Goal: Task Accomplishment & Management: Complete application form

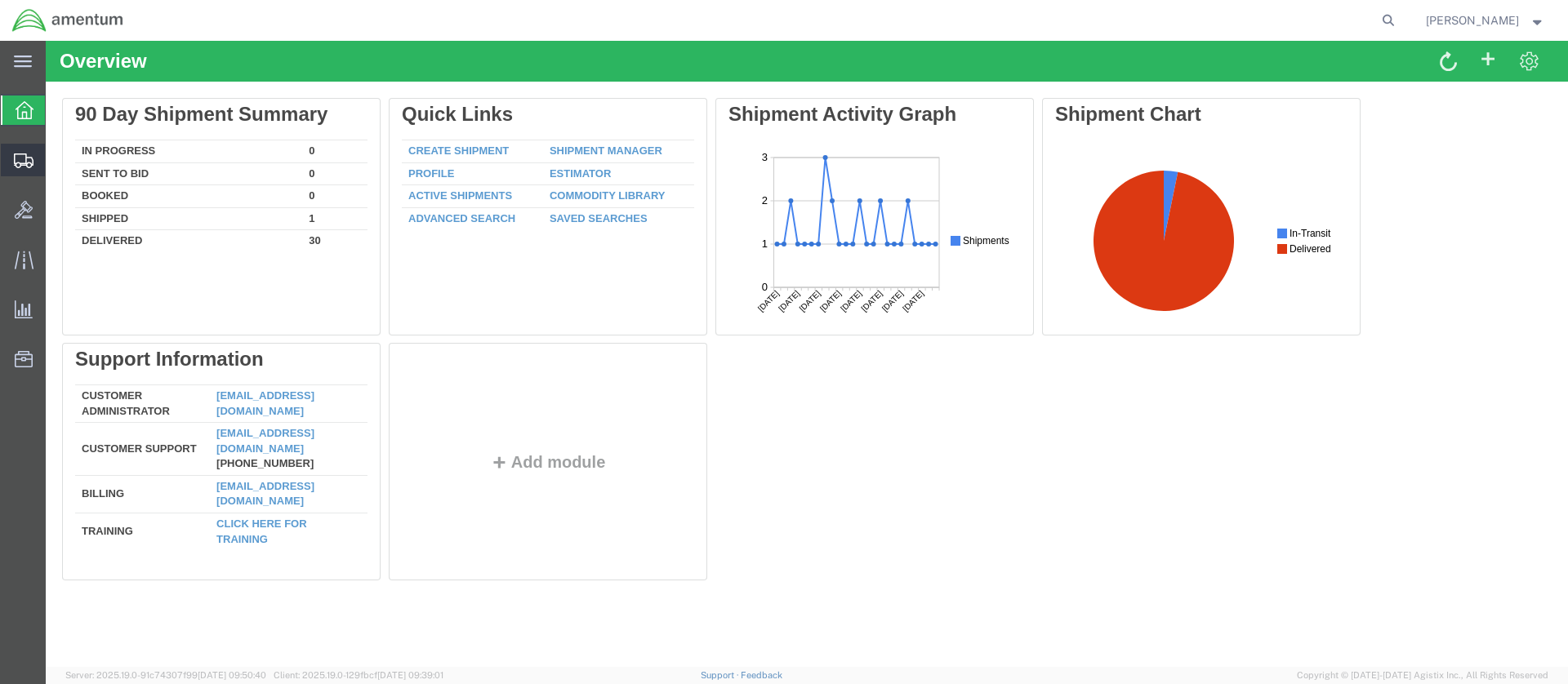
click at [0, 0] on span "Create Shipment" at bounding box center [0, 0] width 0 height 0
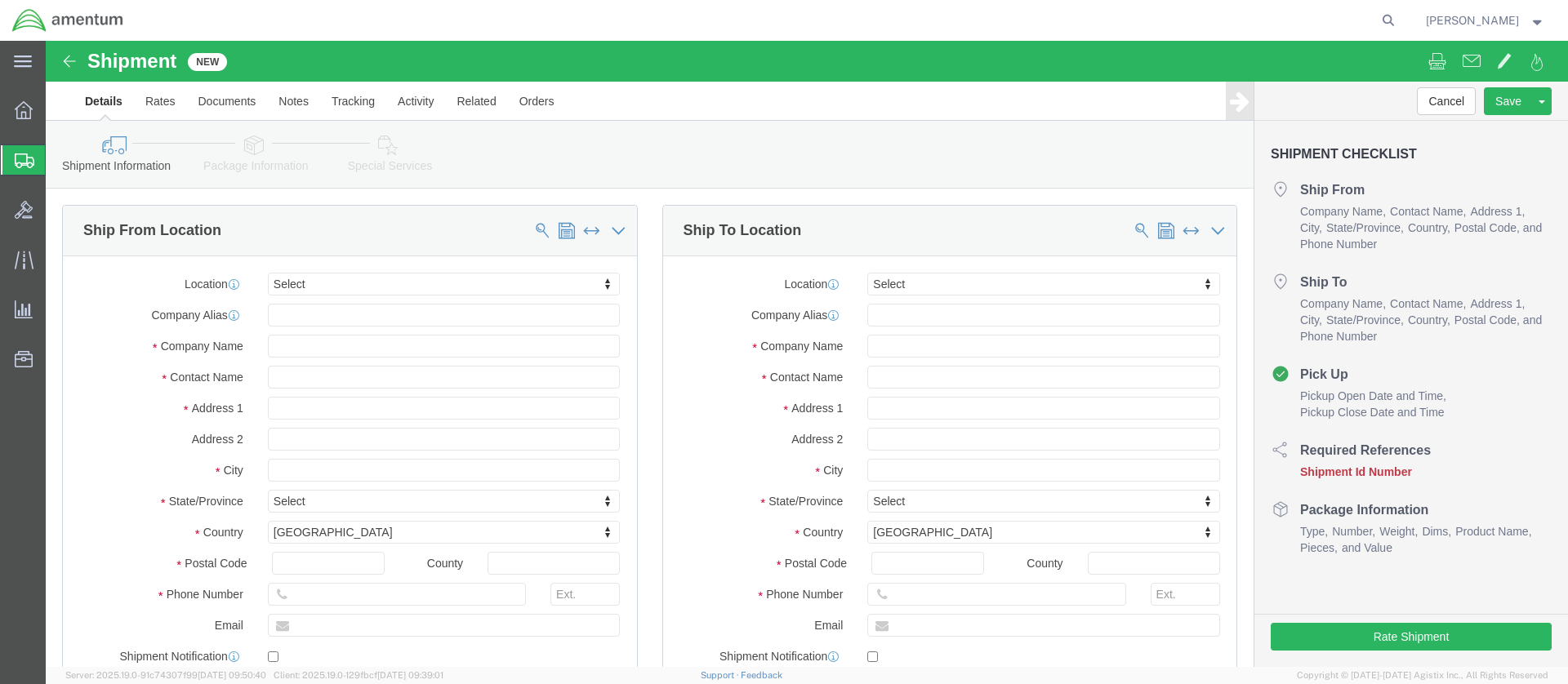
select select
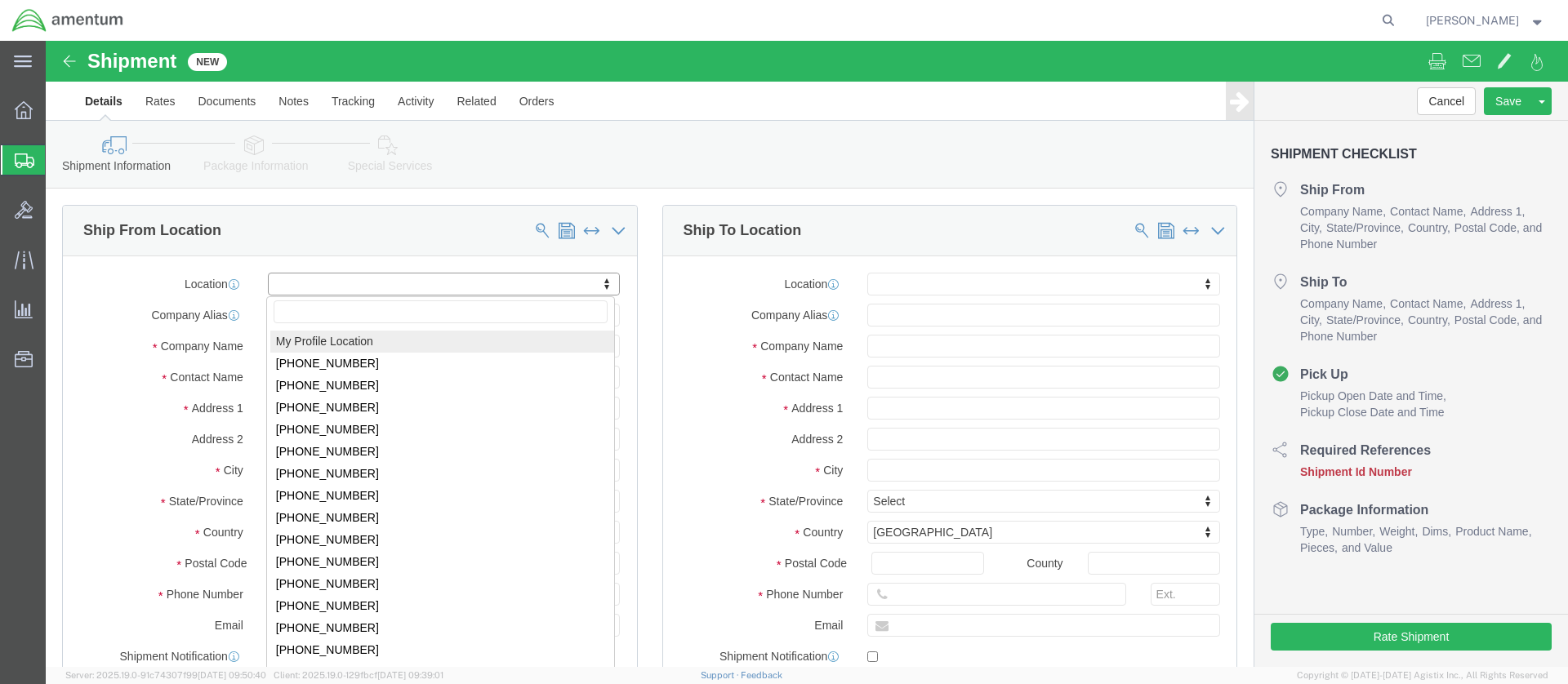
click body "Shipment New Details Rates Documents Notes Tracking Activity Related Orders Can…"
select select "59336"
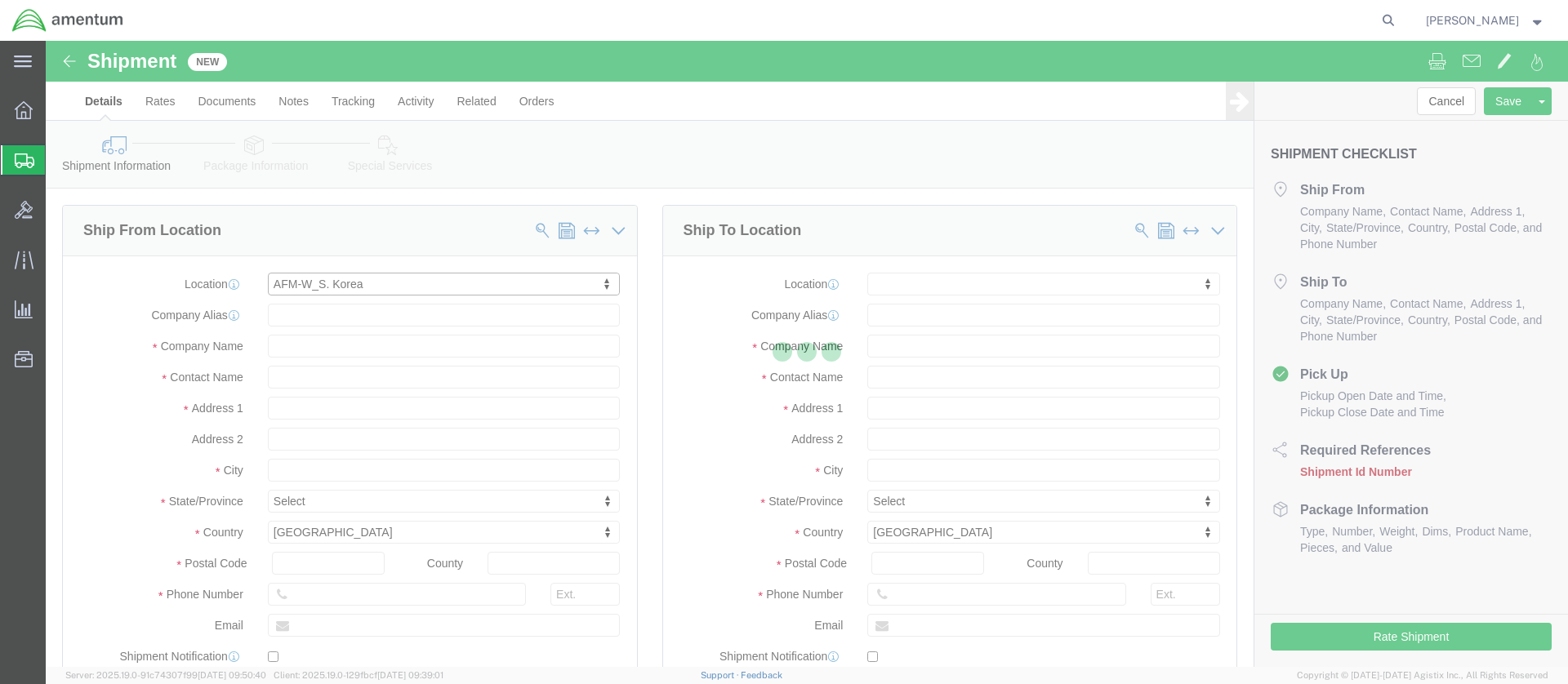
type input "Camp [PERSON_NAME], c/o Amentum"
type input "Bldg 882, Rm 125"
select select "KR"
type input "17703"
type input "US Department of Defense"
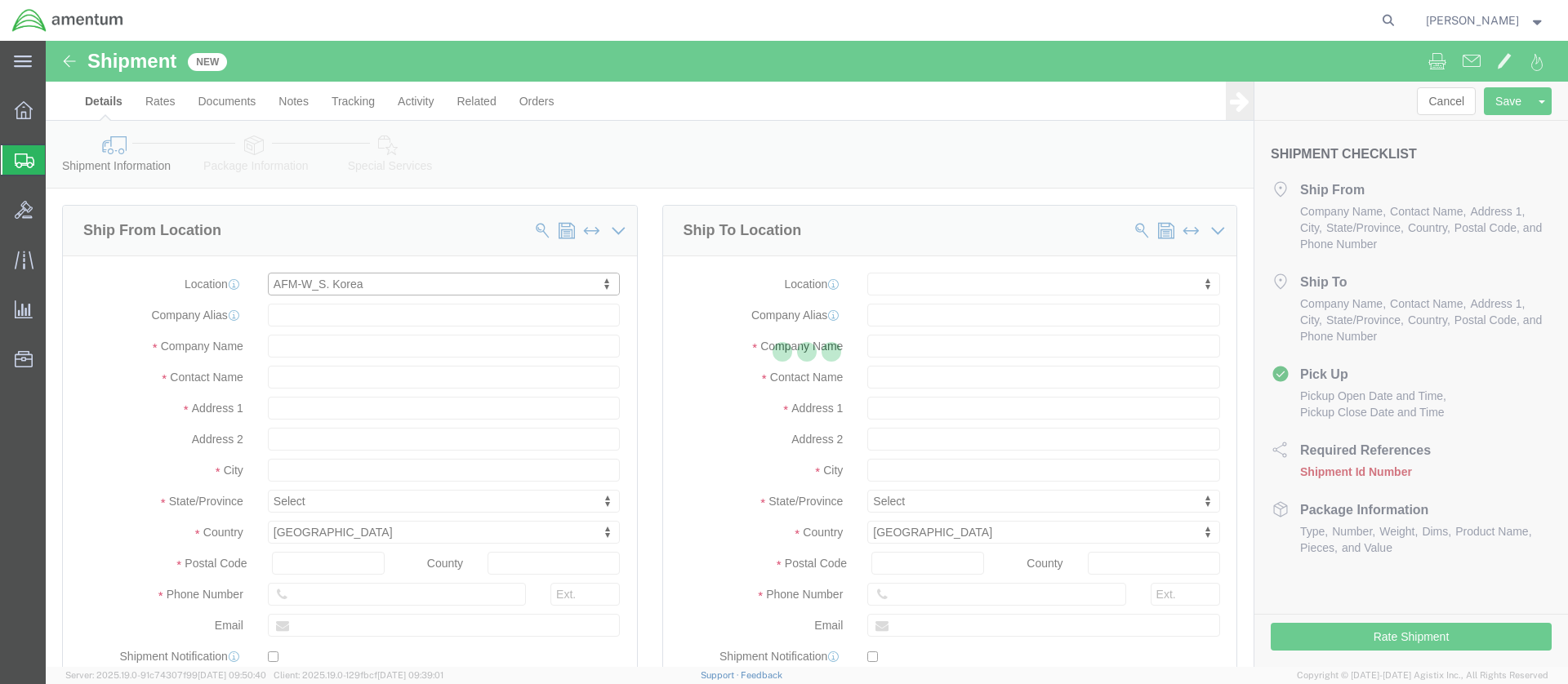
type input "PYEONGTAEK-SI"
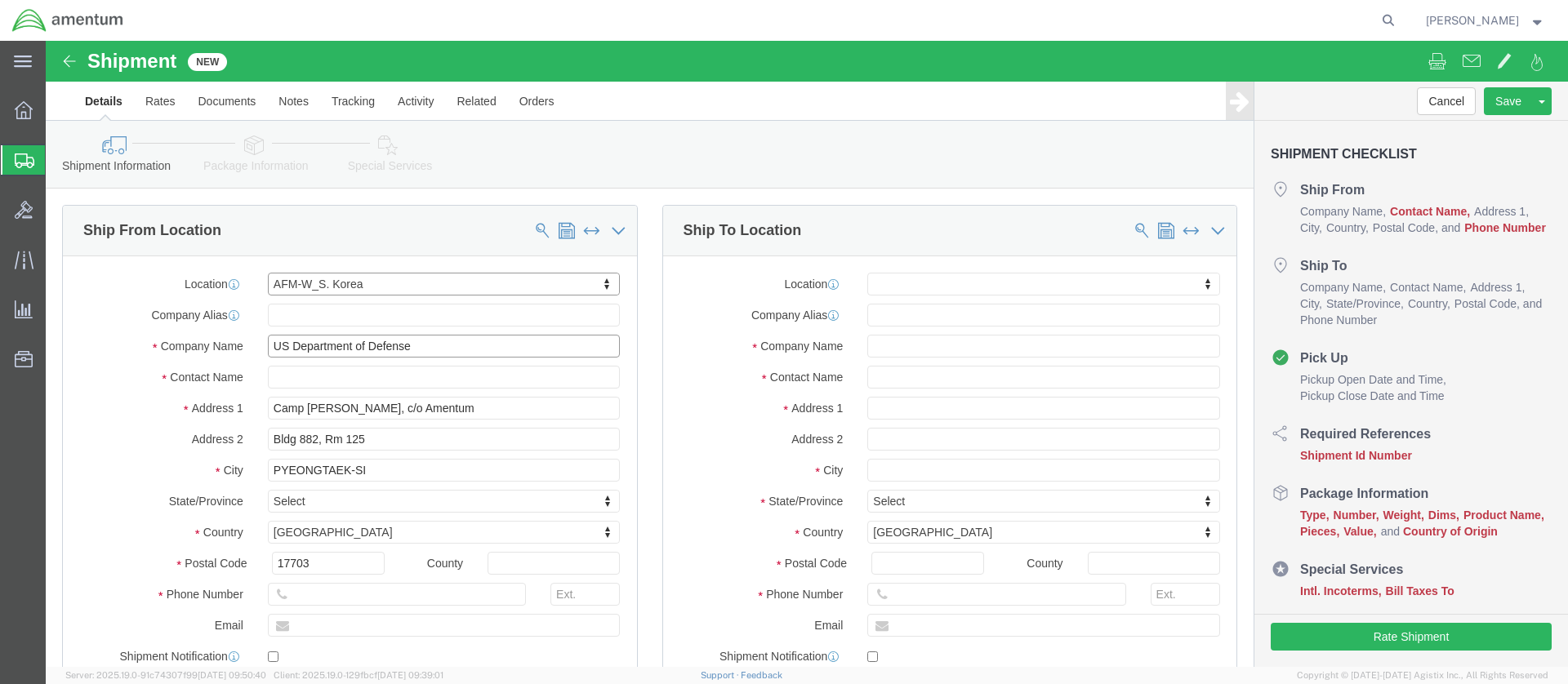
drag, startPoint x: 423, startPoint y: 303, endPoint x: 175, endPoint y: 314, distance: 248.2
click div "Company Name US Department of Defense"
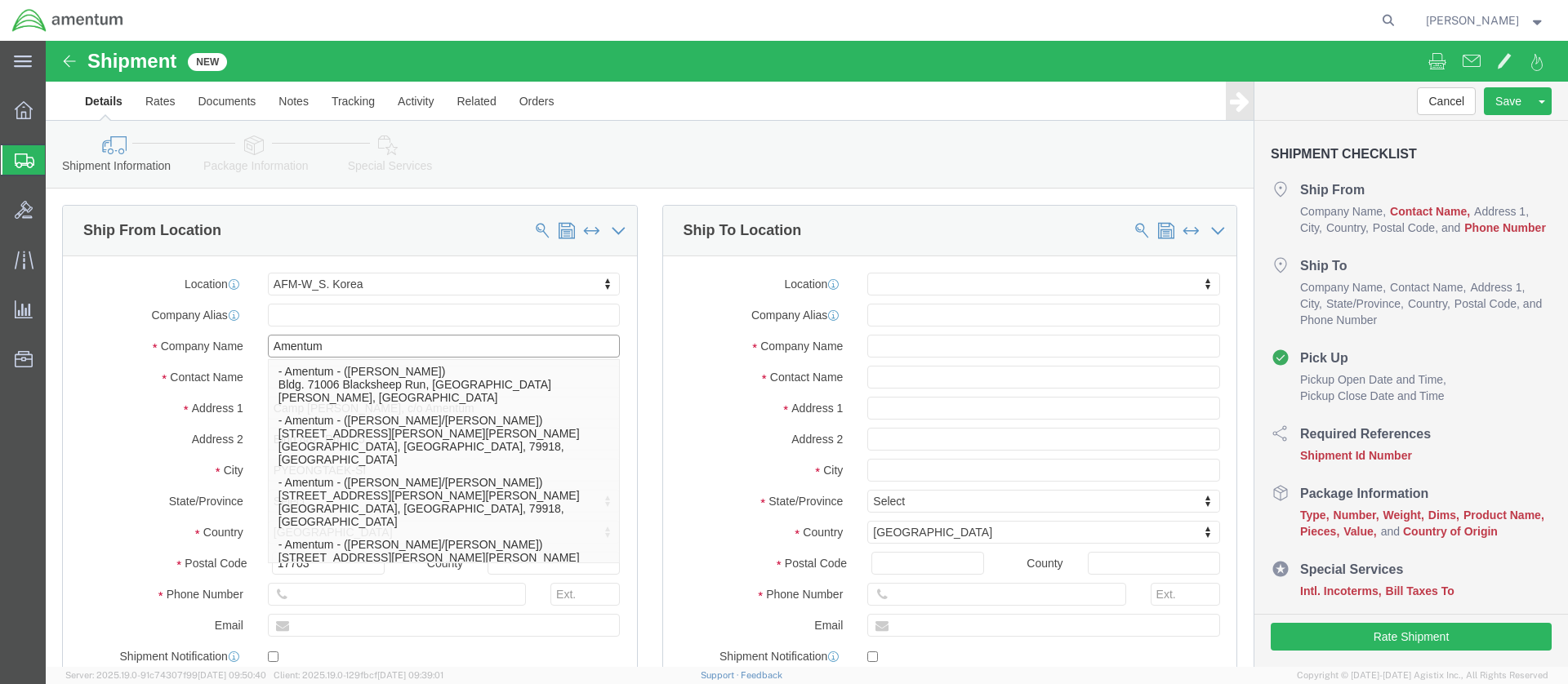
type input "Amentum"
click div "Location AFM-W_S. [GEOGRAPHIC_DATA] My Profile Location [PHONE_NUMBER] [PHONE_N…"
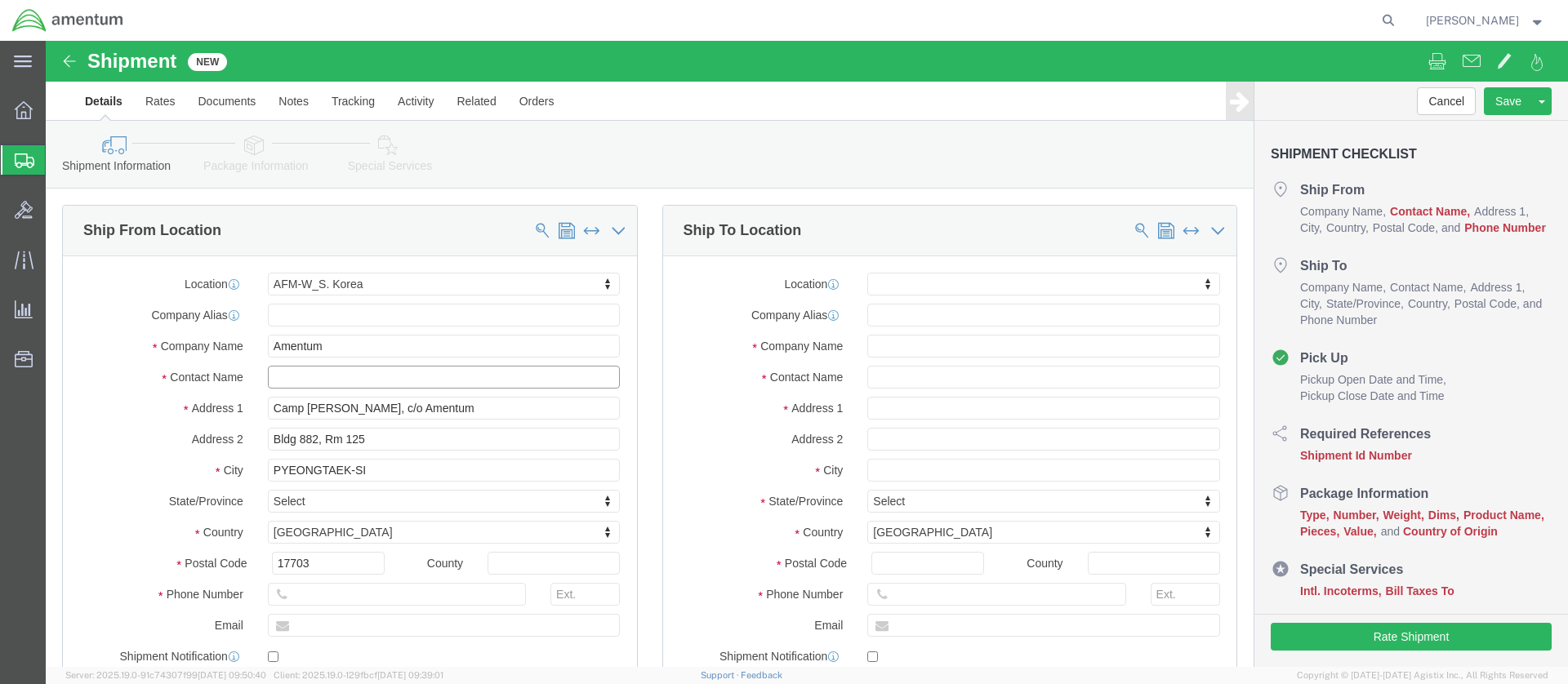
click input "text"
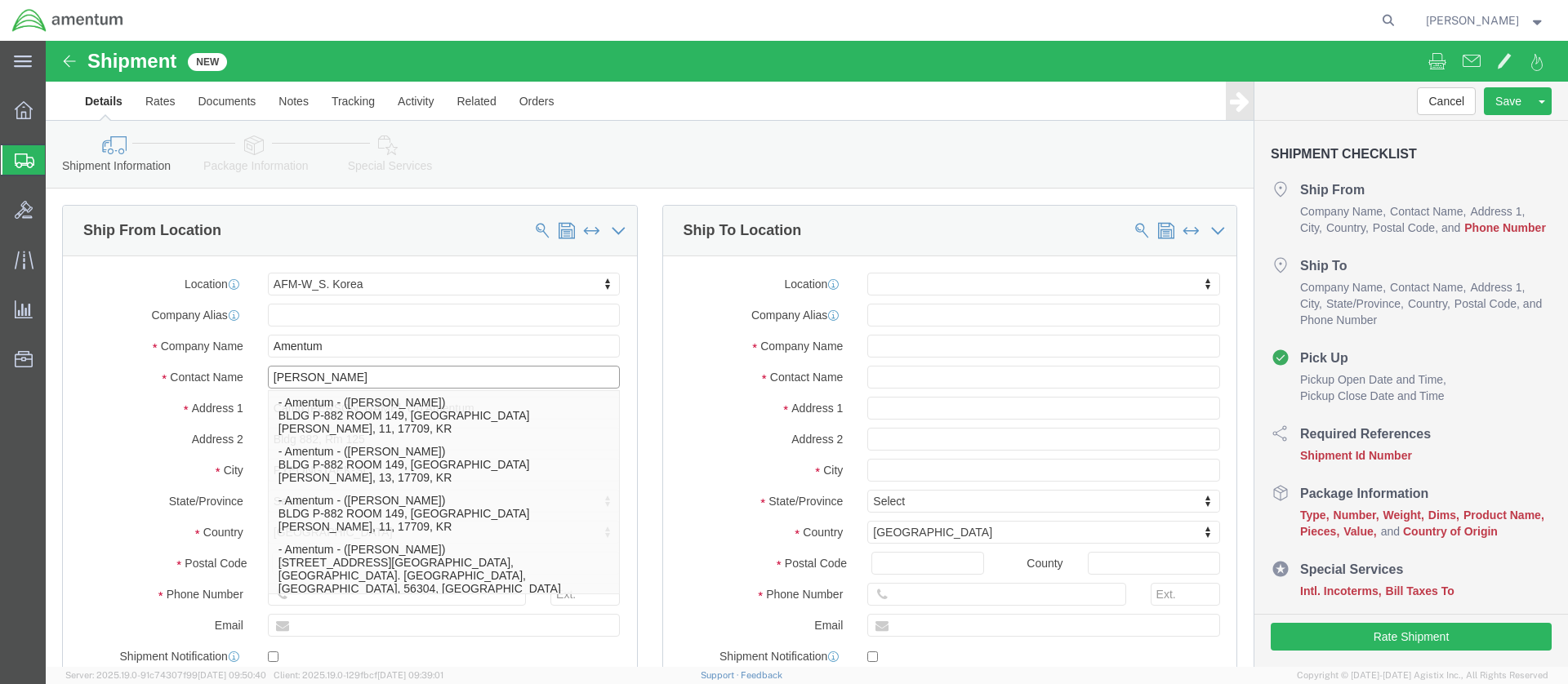
type input "[PERSON_NAME]"
click p "- Amentum - ([PERSON_NAME]) BLDG P-882 ROOM 149, [GEOGRAPHIC_DATA][PERSON_NAME]…"
select select
type input "BLDG P-882 ROOM 149"
type input "17709"
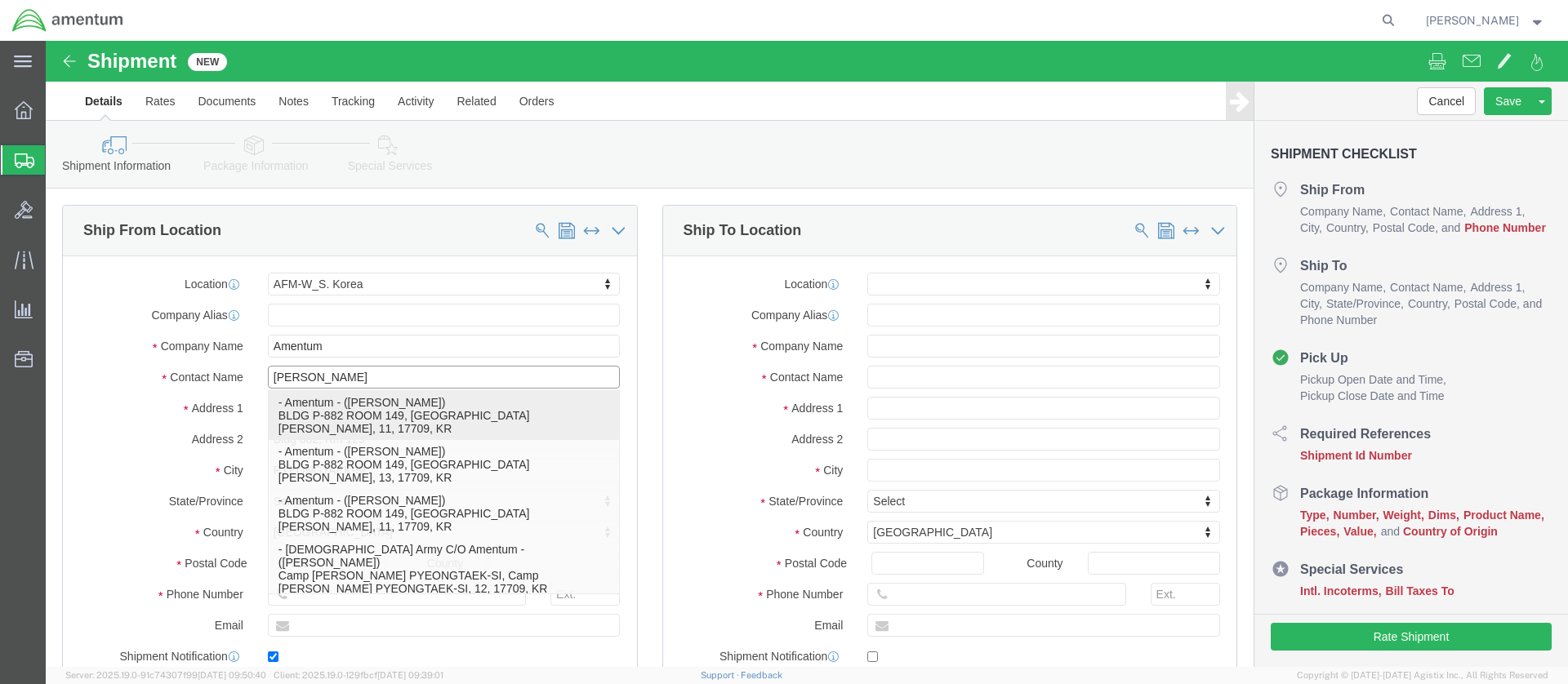
type input "315-757-0152M"
type input "[PERSON_NAME][EMAIL_ADDRESS][PERSON_NAME][DOMAIN_NAME]"
checkbox input "true"
type input "[PERSON_NAME]"
type input "Camp [PERSON_NAME]"
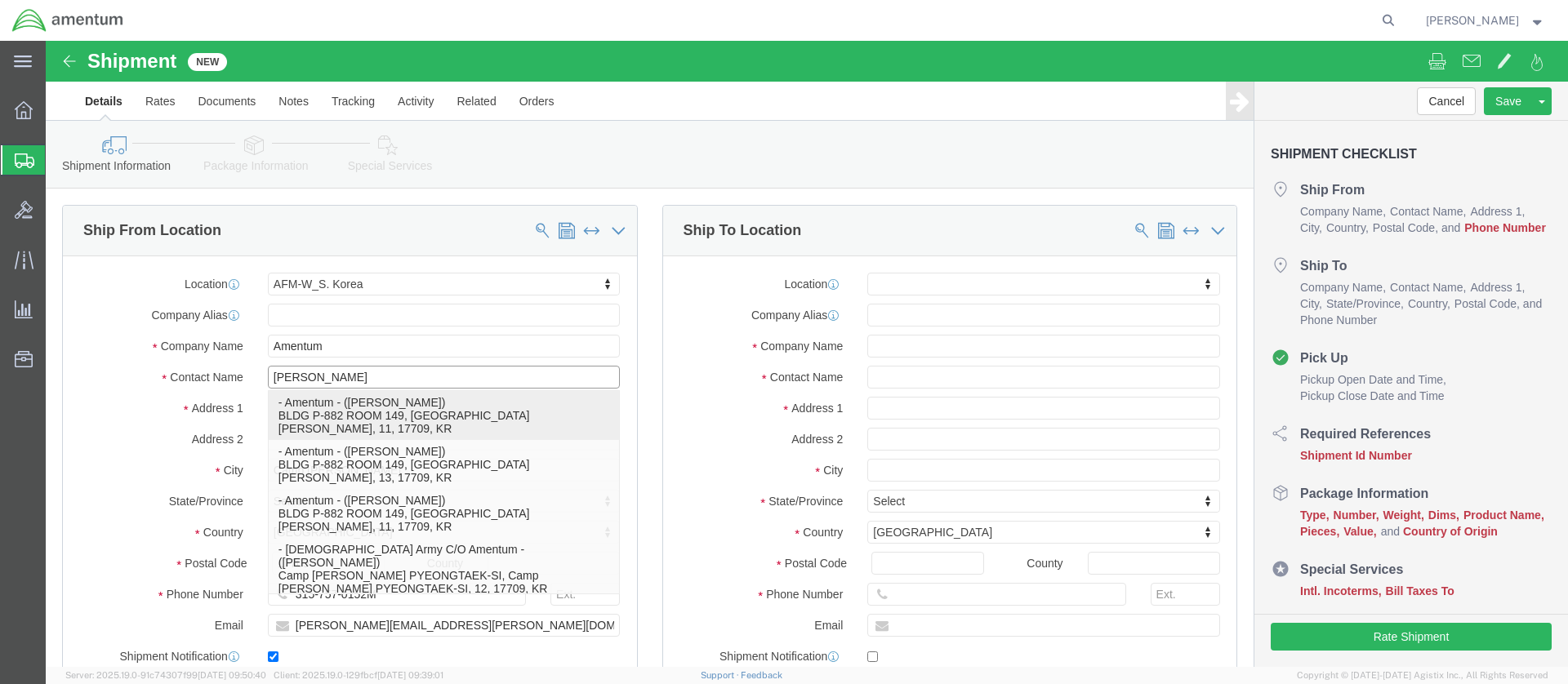
select select "11"
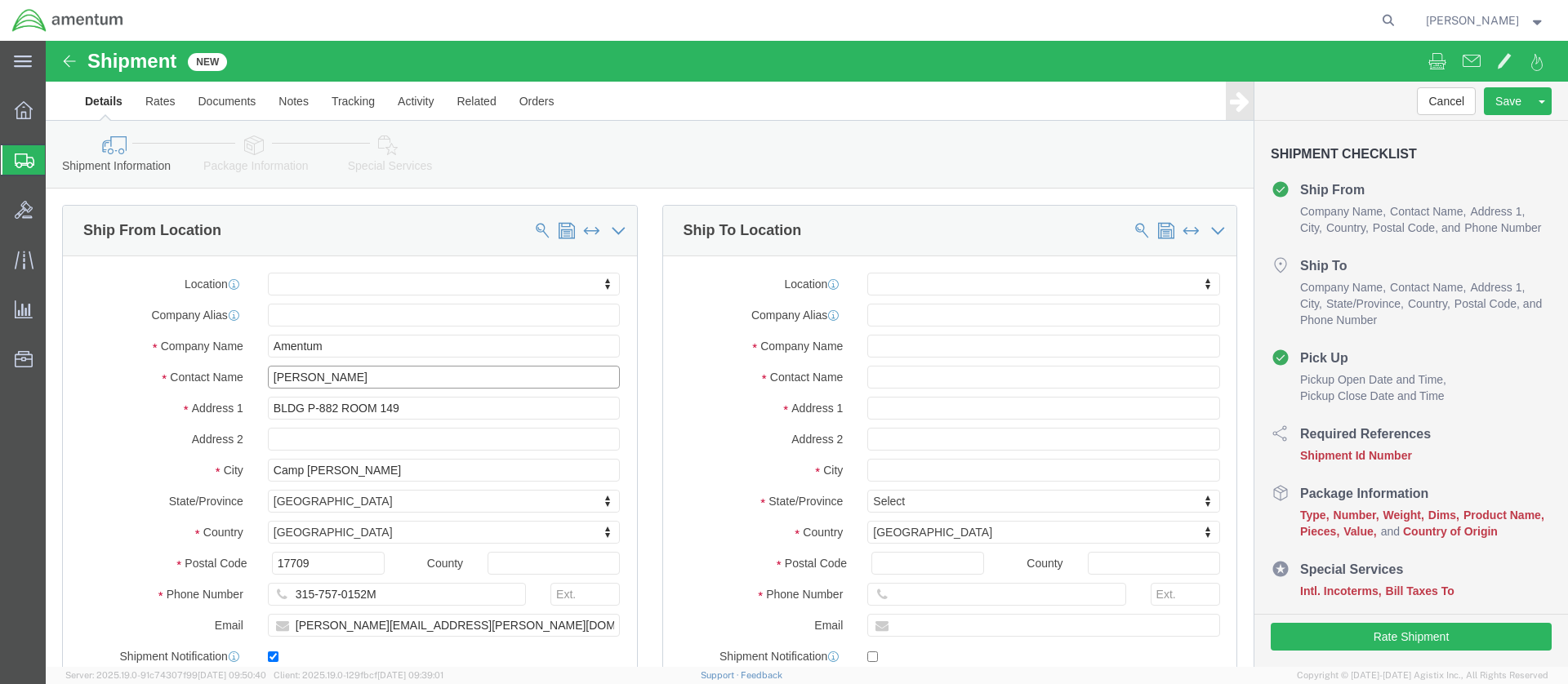
type input "[PERSON_NAME]"
click input "315-757-0152M"
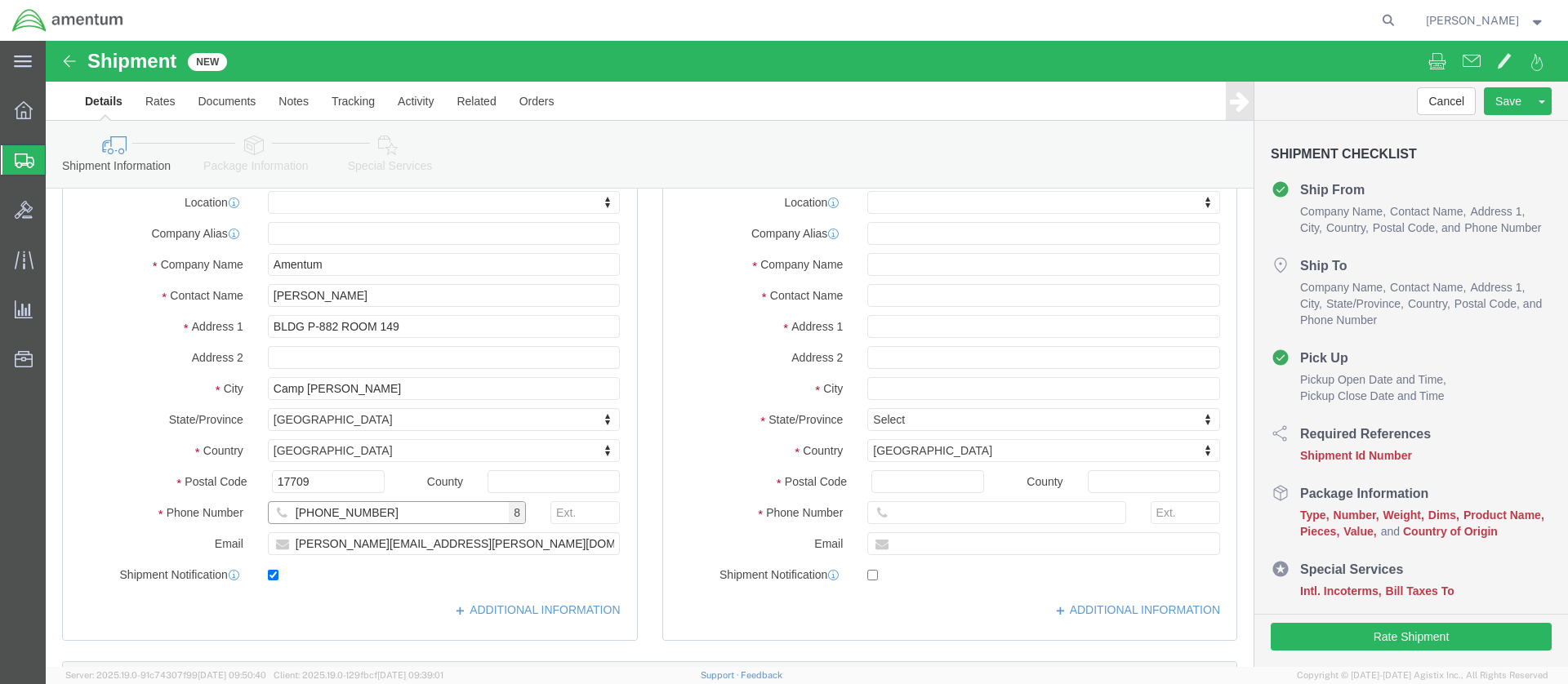
type input "[PHONE_NUMBER]"
click input "text"
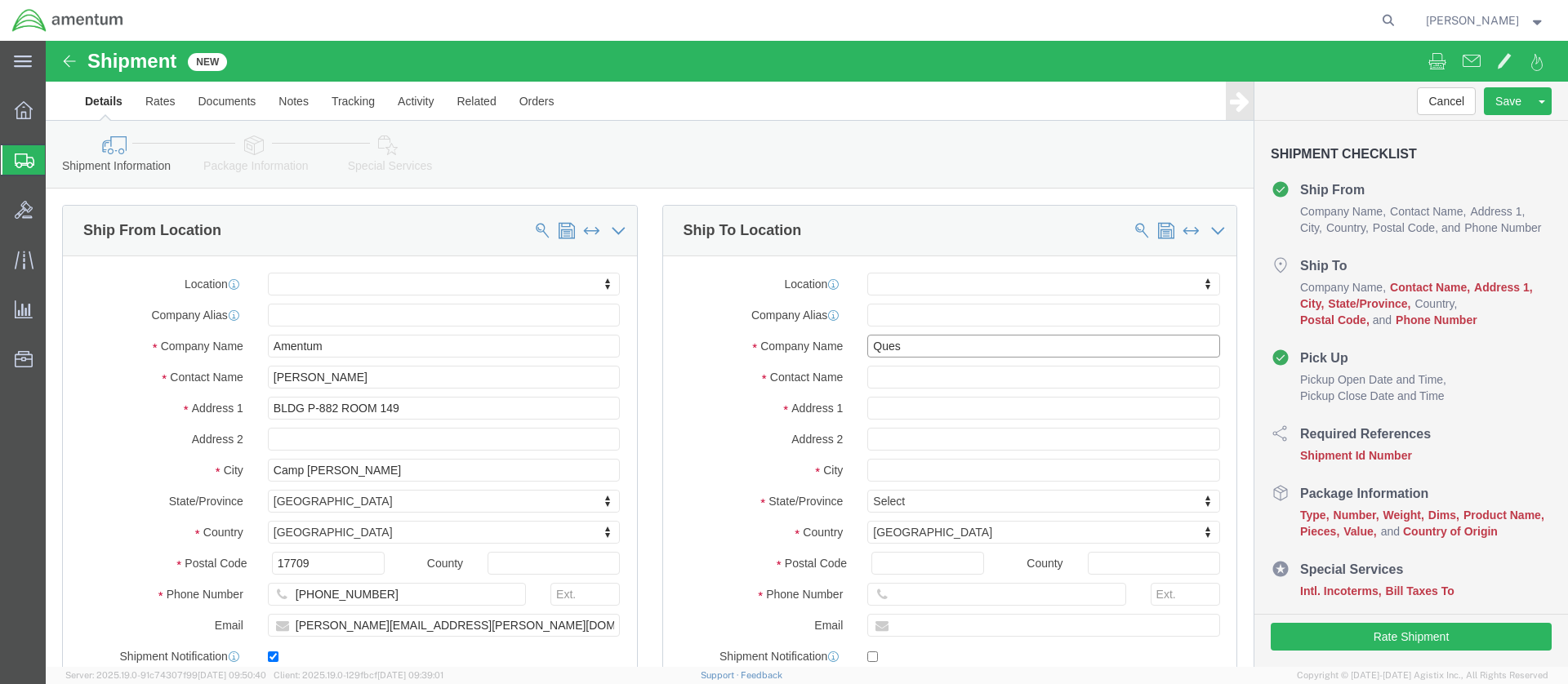
type input "Quest"
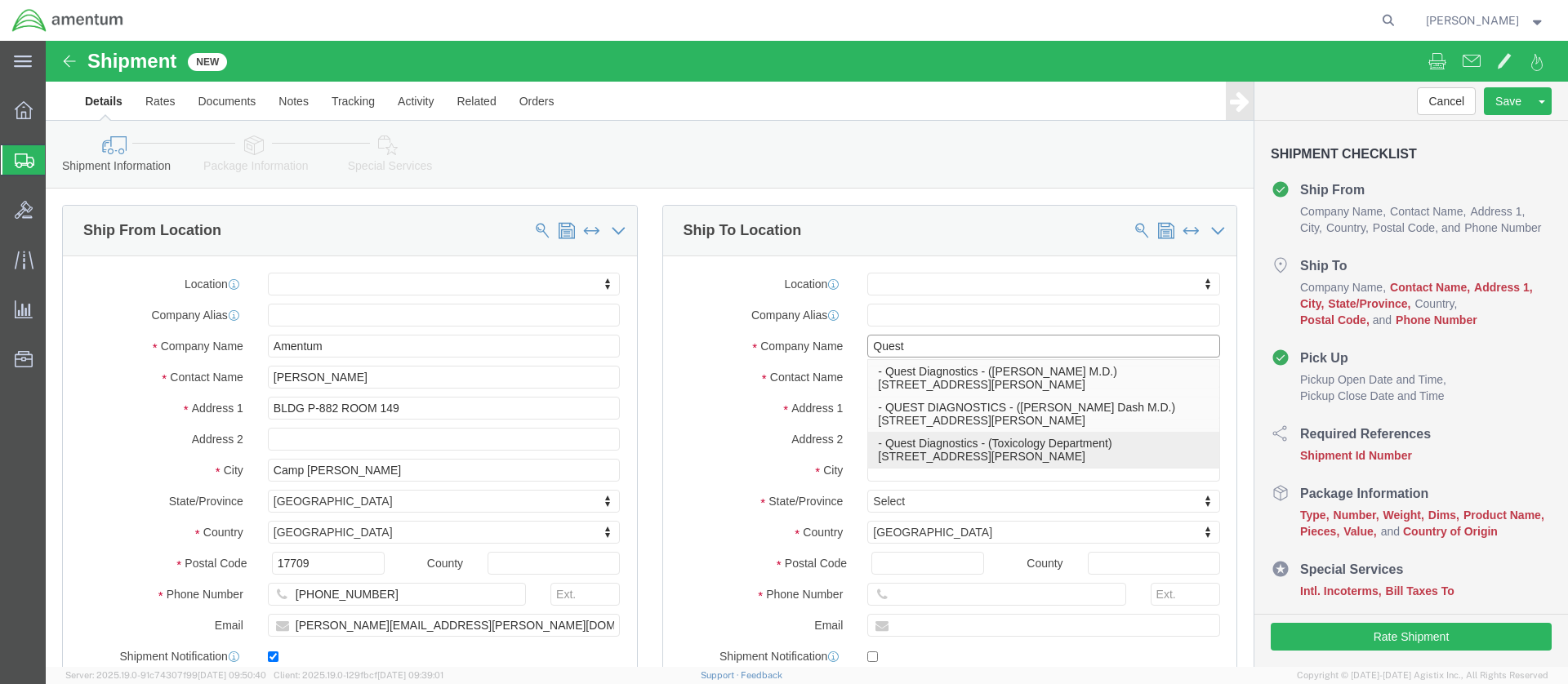
click p "- Quest Diagnostics - (Toxicology Department) [STREET_ADDRESS][PERSON_NAME]"
select select
type input "[STREET_ADDRESS][PERSON_NAME]"
type input "66700"
type input "Quest Diagnostics"
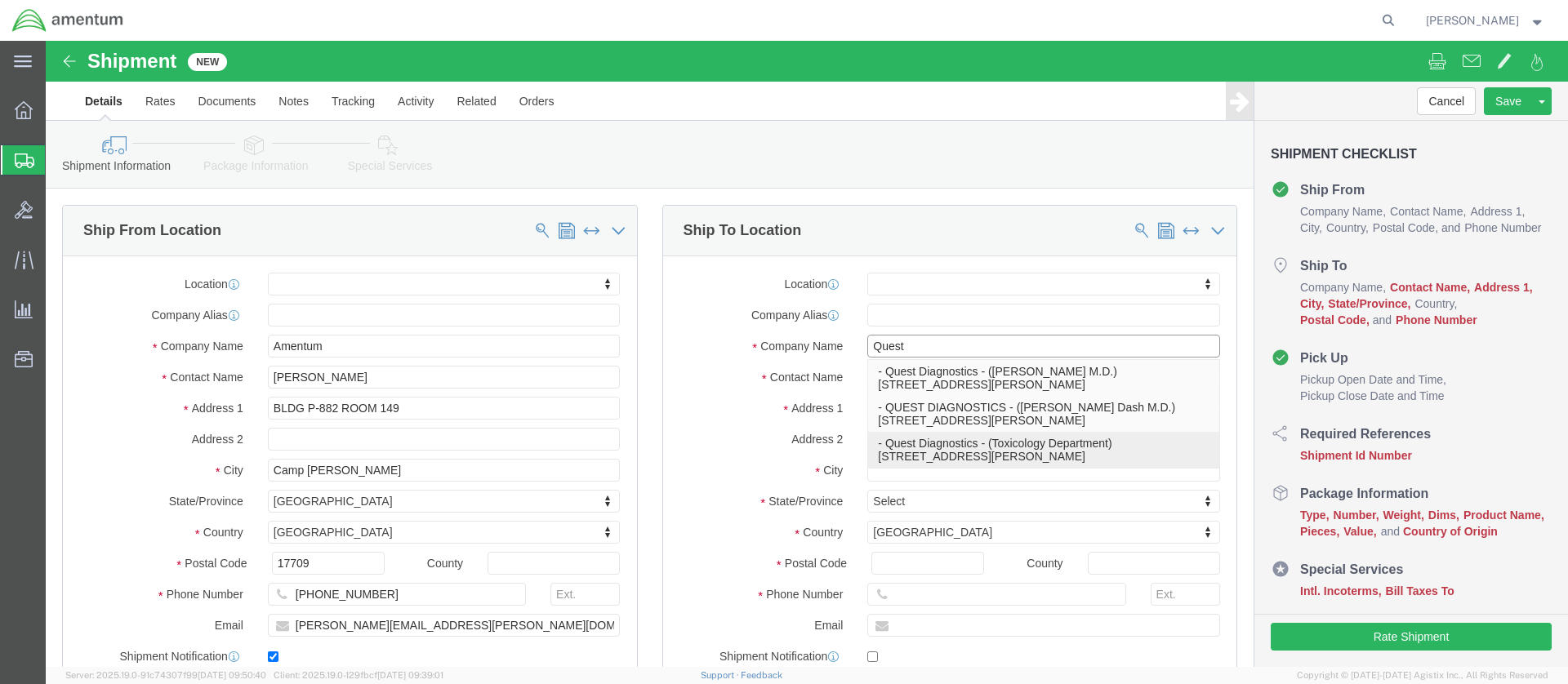
type input "Toxicology Department"
type input "Lenexa"
select select "KS"
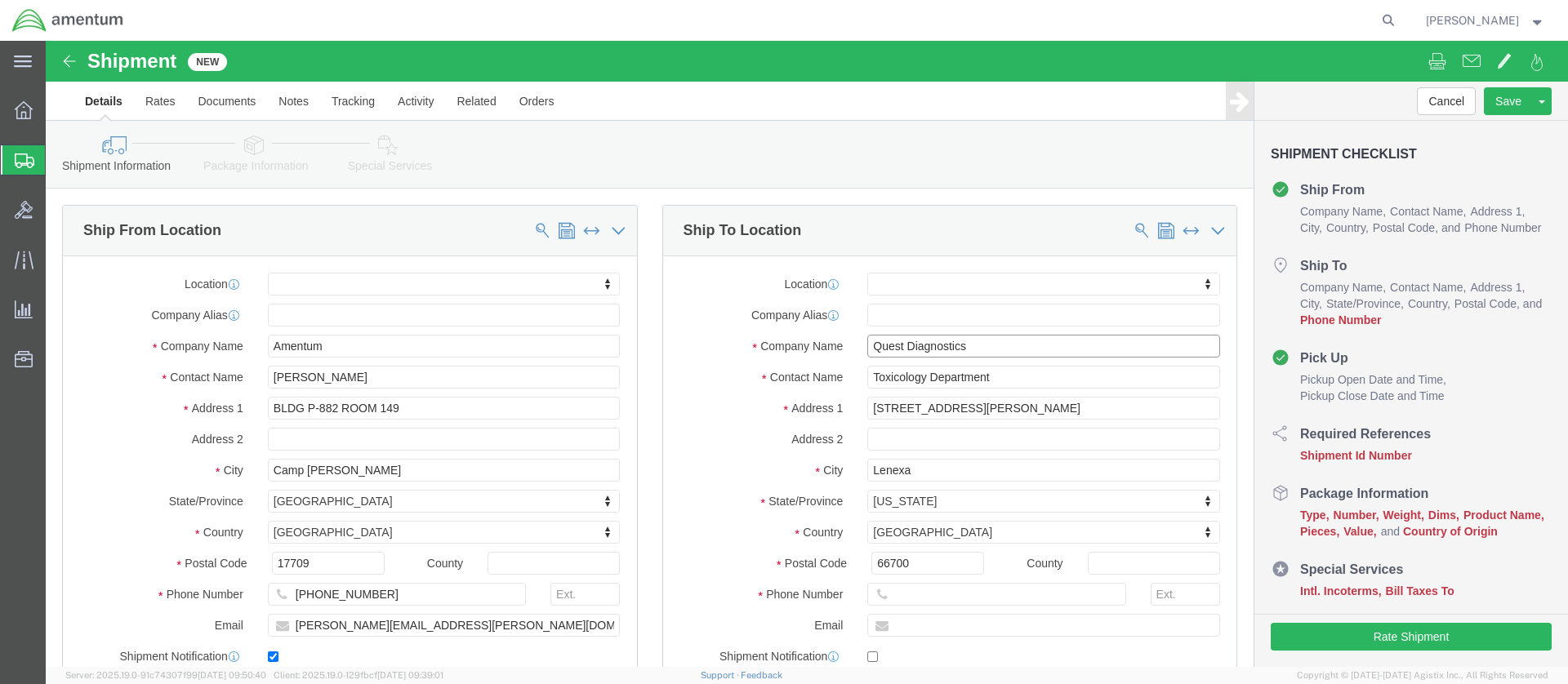
scroll to position [164, 0]
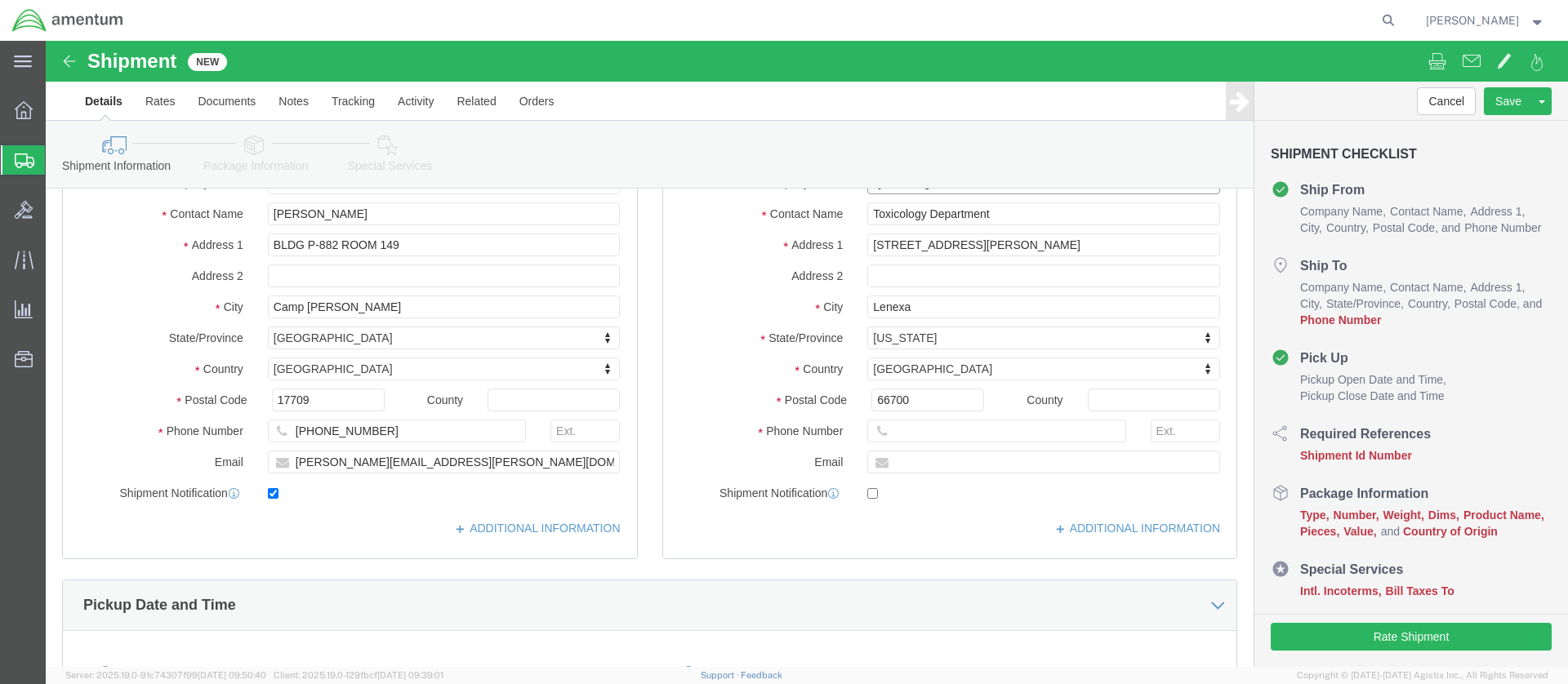
type input "Quest Diagnostics"
click input "text"
type input "[PHONE_NUMBER]"
click label "City"
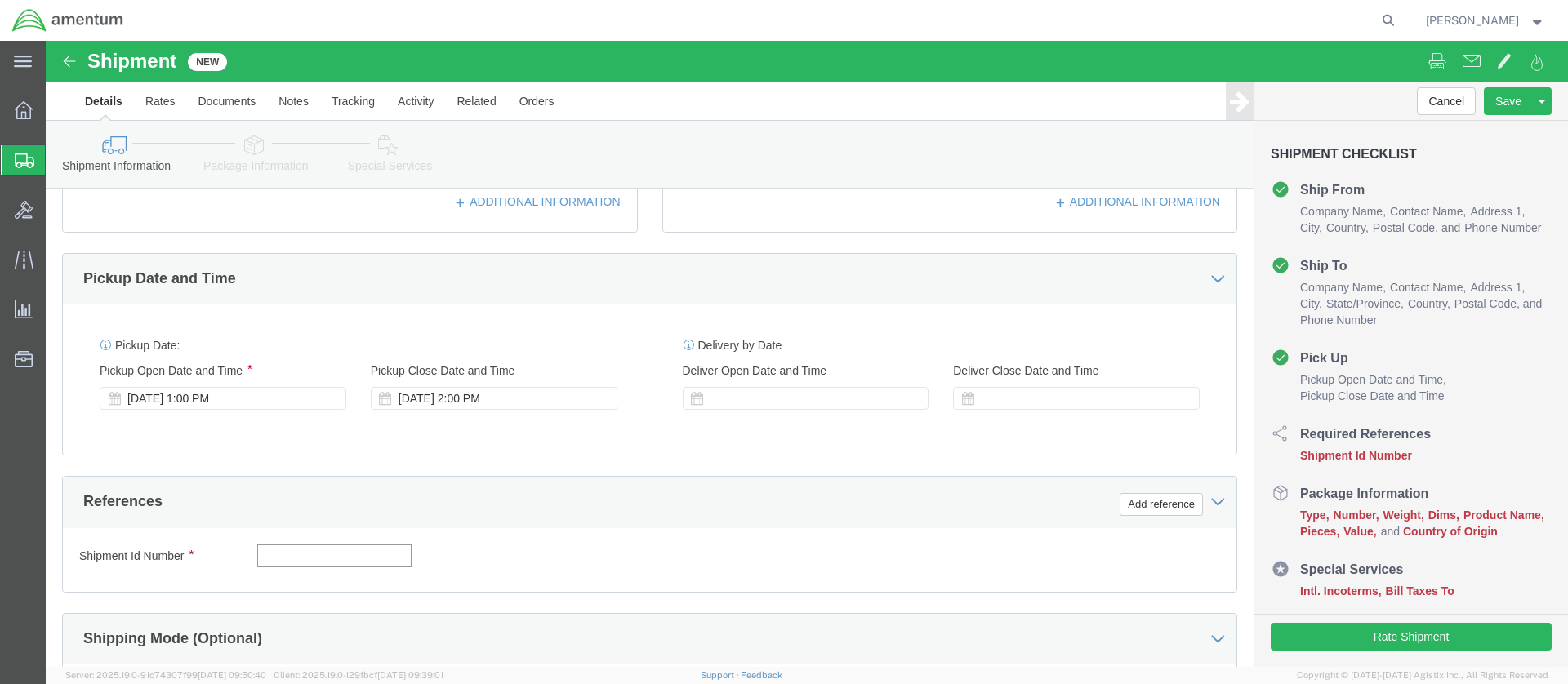
click input "text"
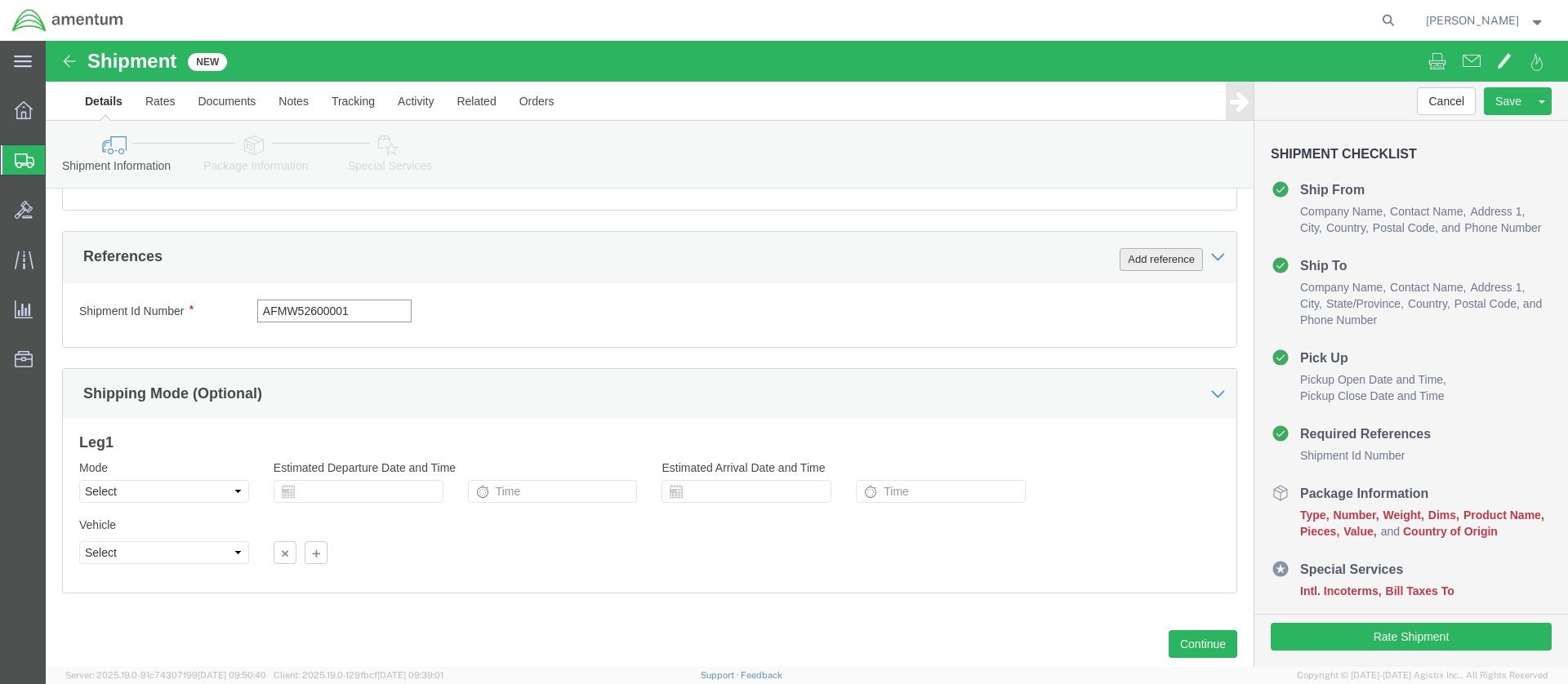
type input "AFMW52600001"
click button "Add reference"
select select "PROJNUM"
click input "text"
paste input "4999.F.2500.AA.AA.00.0000.00"
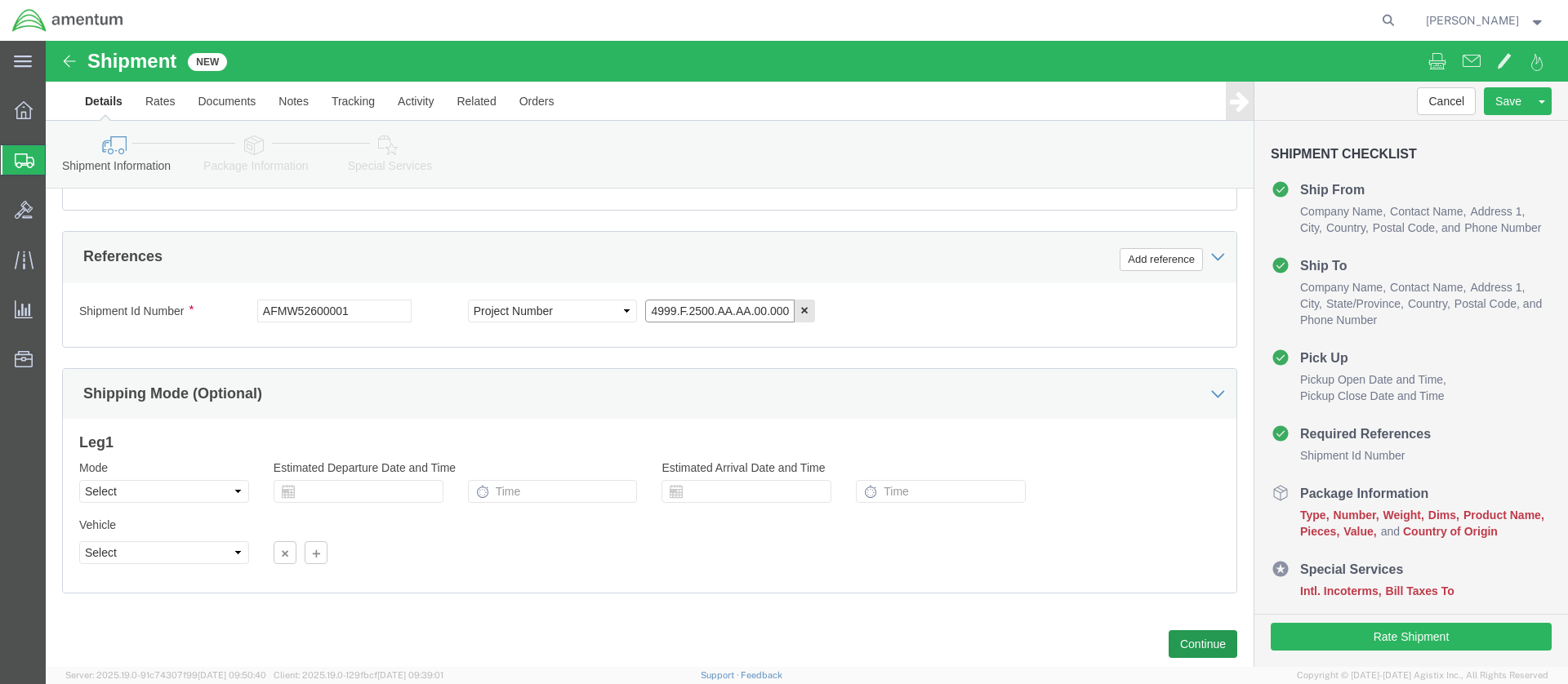
type input "4999.F.2500.AA.AA.00.0000.00"
click button "Continue"
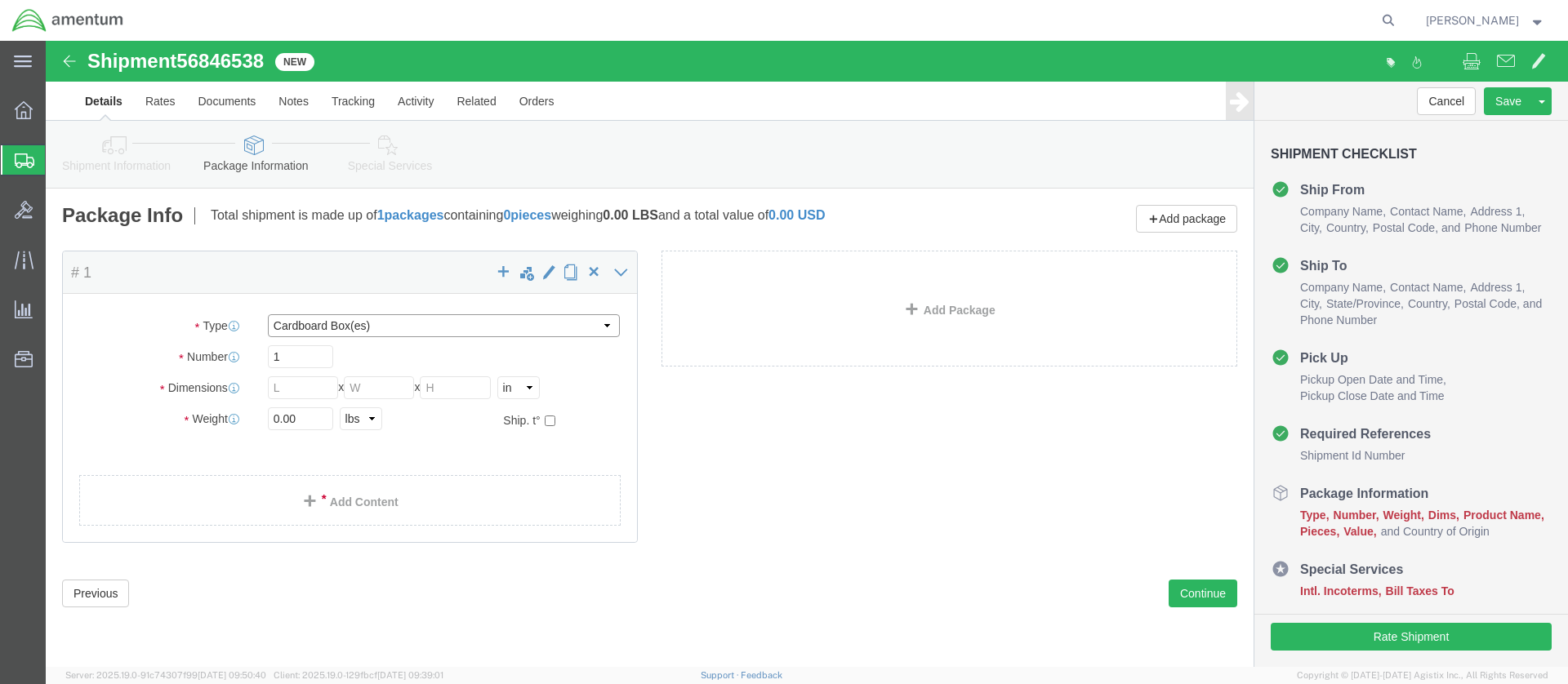
select select "PAK"
type input "10.25"
type input "12.75"
type input "1.00"
click input "10.25"
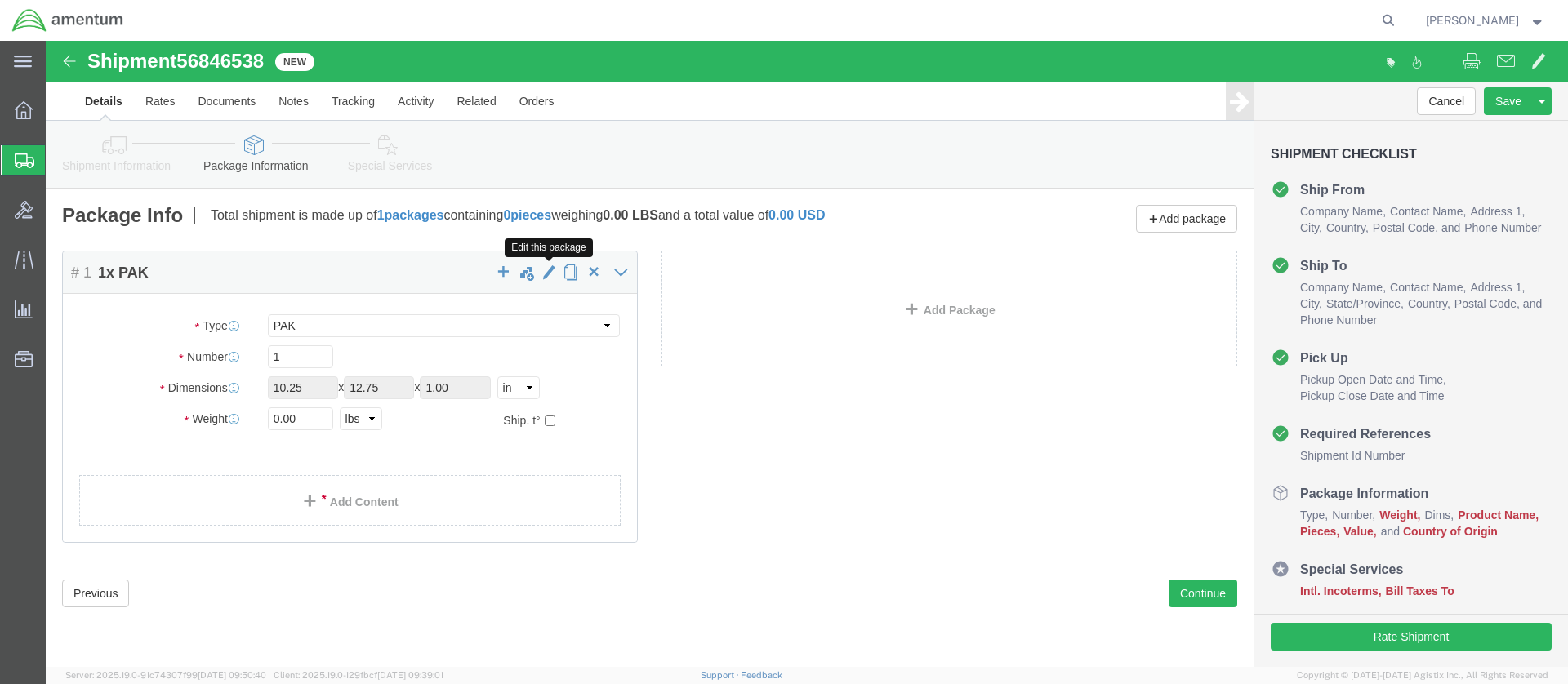
click span "button"
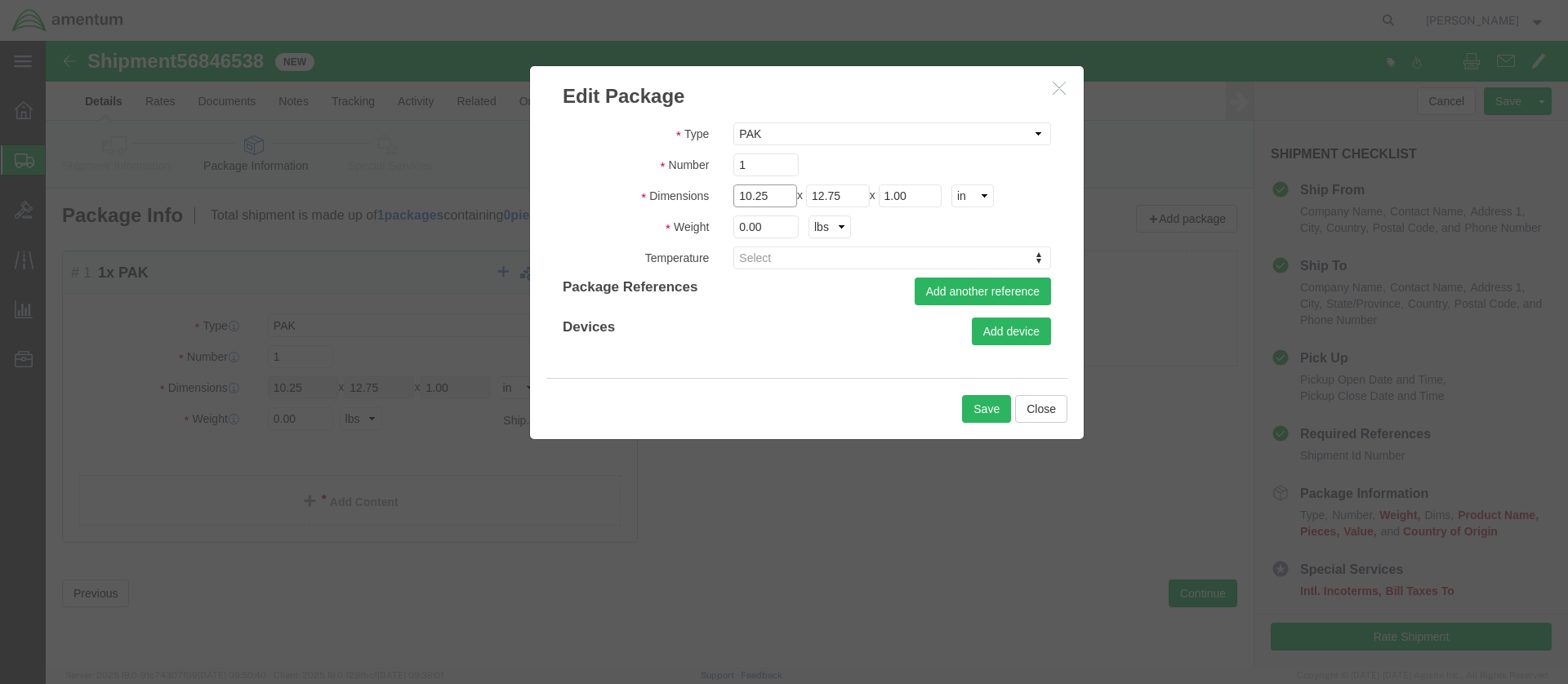
drag, startPoint x: 725, startPoint y: 159, endPoint x: 649, endPoint y: 159, distance: 76.0
click fieldset "Dimensions Length 10.25 x Width 12.75 x Height 1.00 cm ft in"
type input "15.00"
click input "0.00"
type input "0"
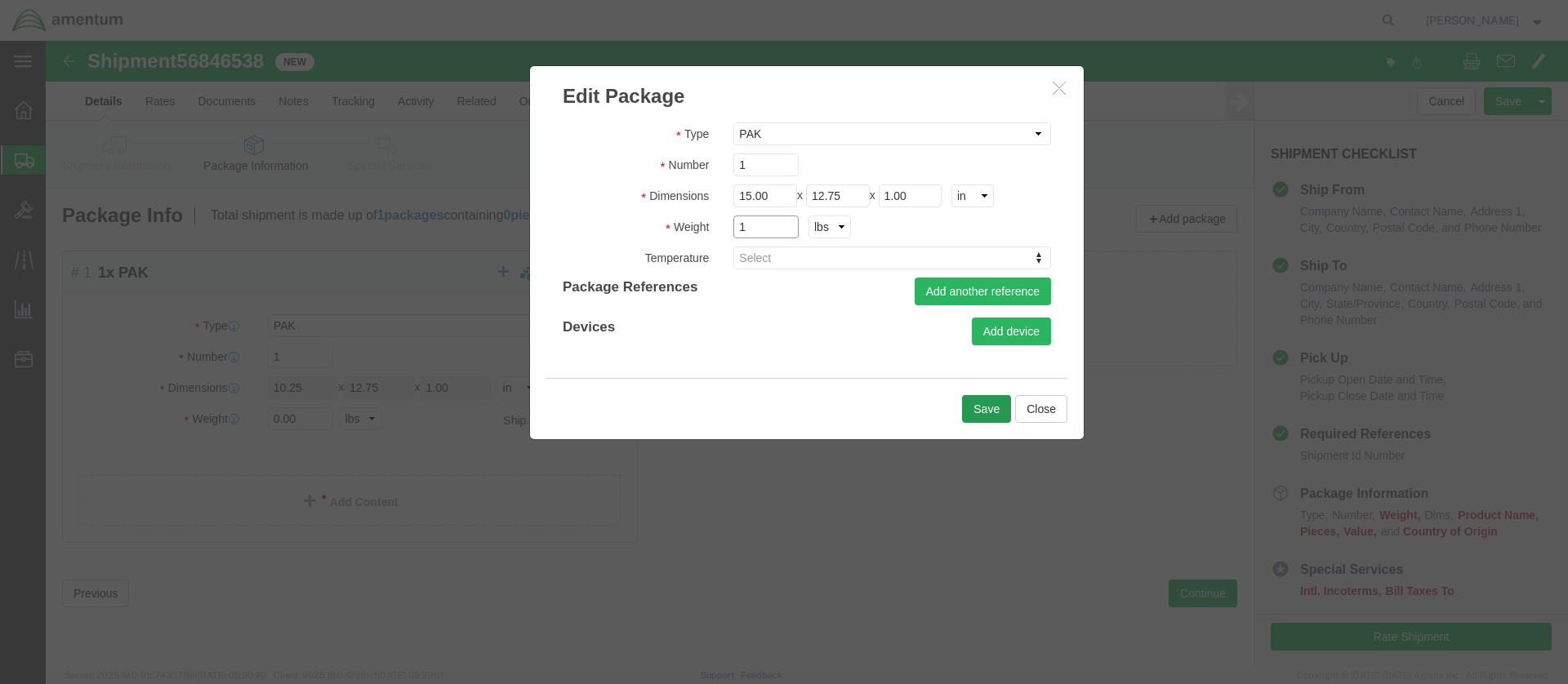
type input "1"
click button "Save"
type input "15.00"
type input "1"
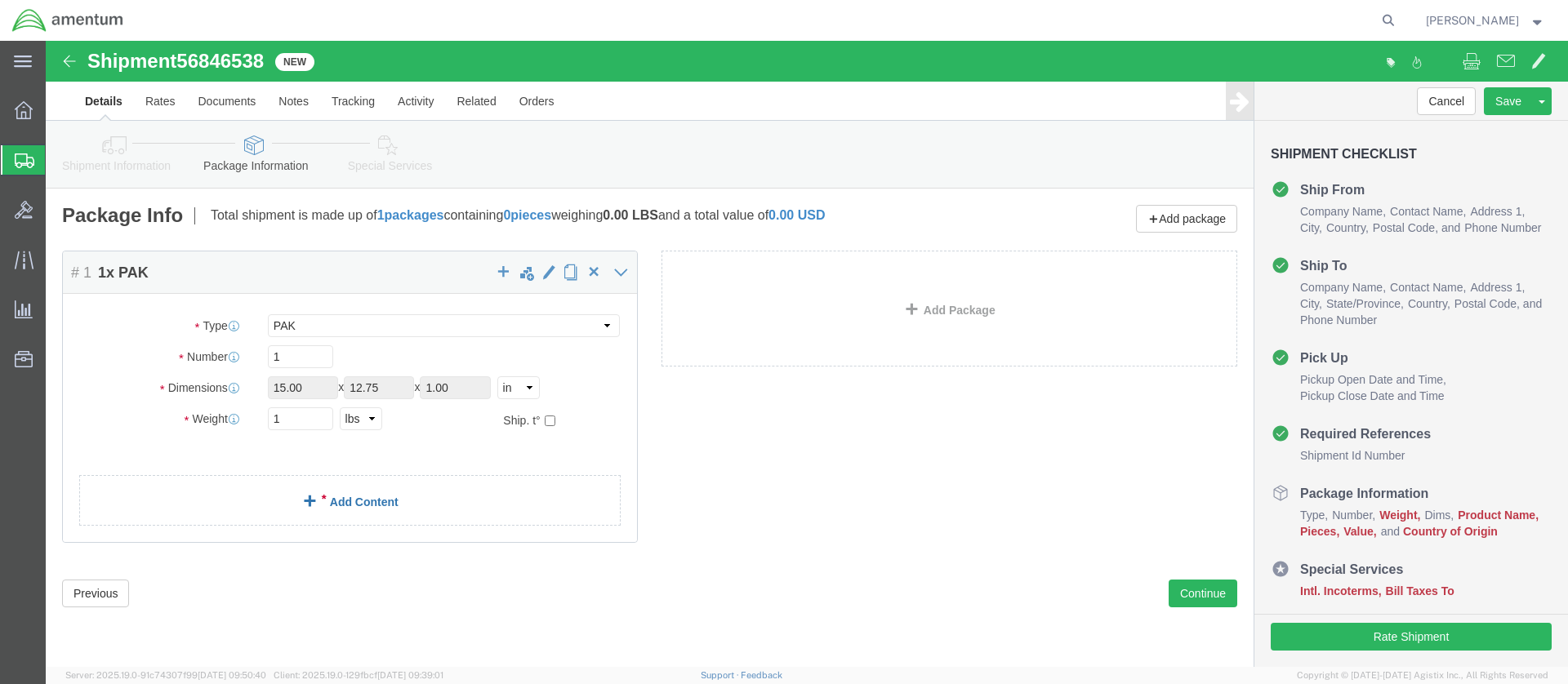
click span
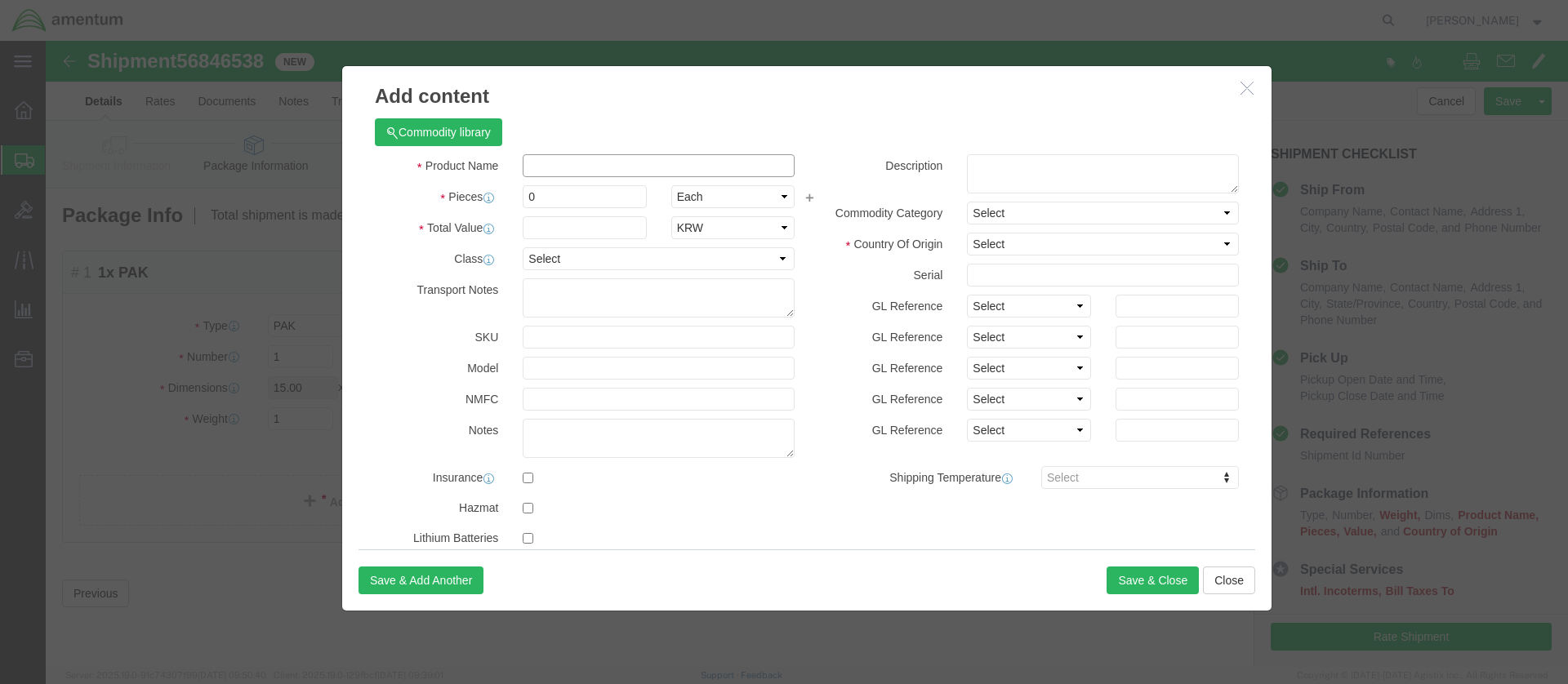
click input "text"
type input "Quest Toxicology Sample Kits"
click input "0"
type input "06"
click input "text"
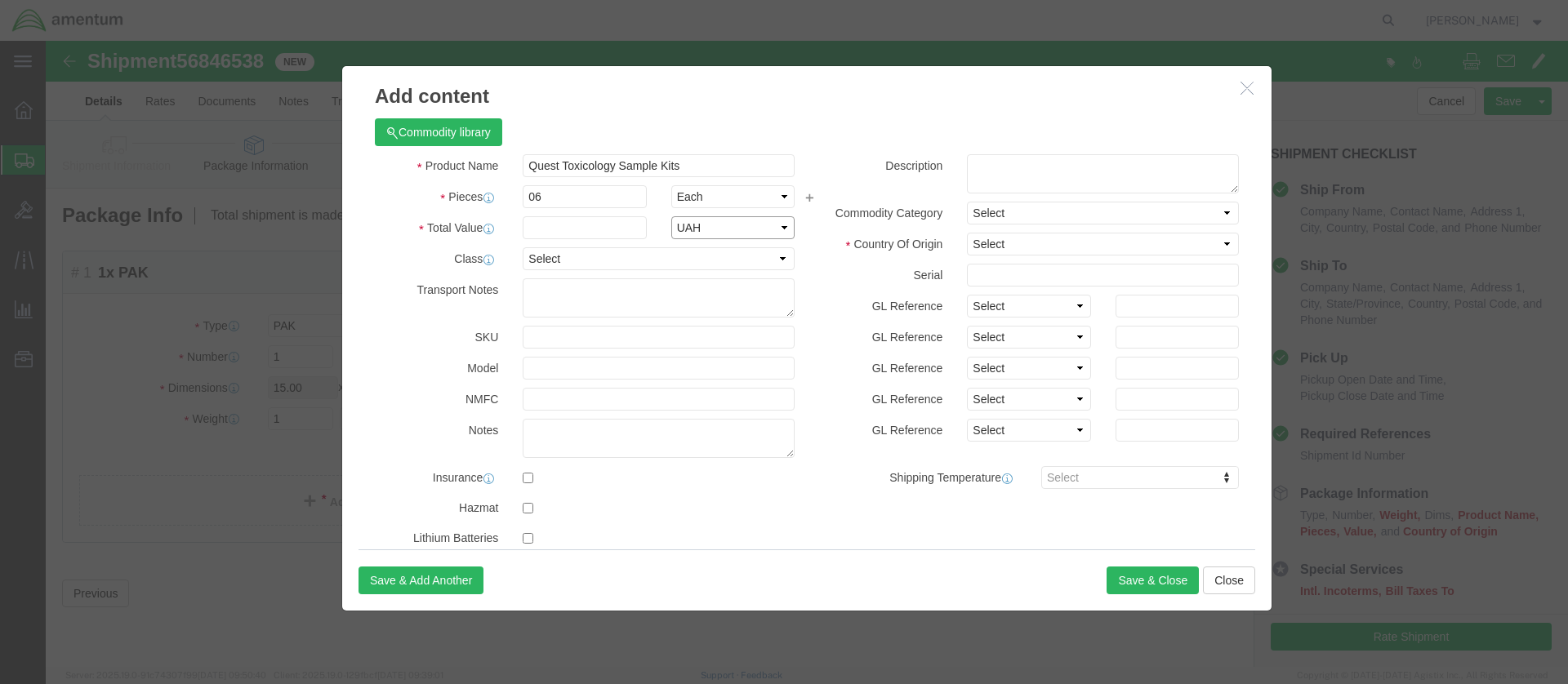
select select "USD"
click input "text"
type input "150"
select select "55"
click textarea
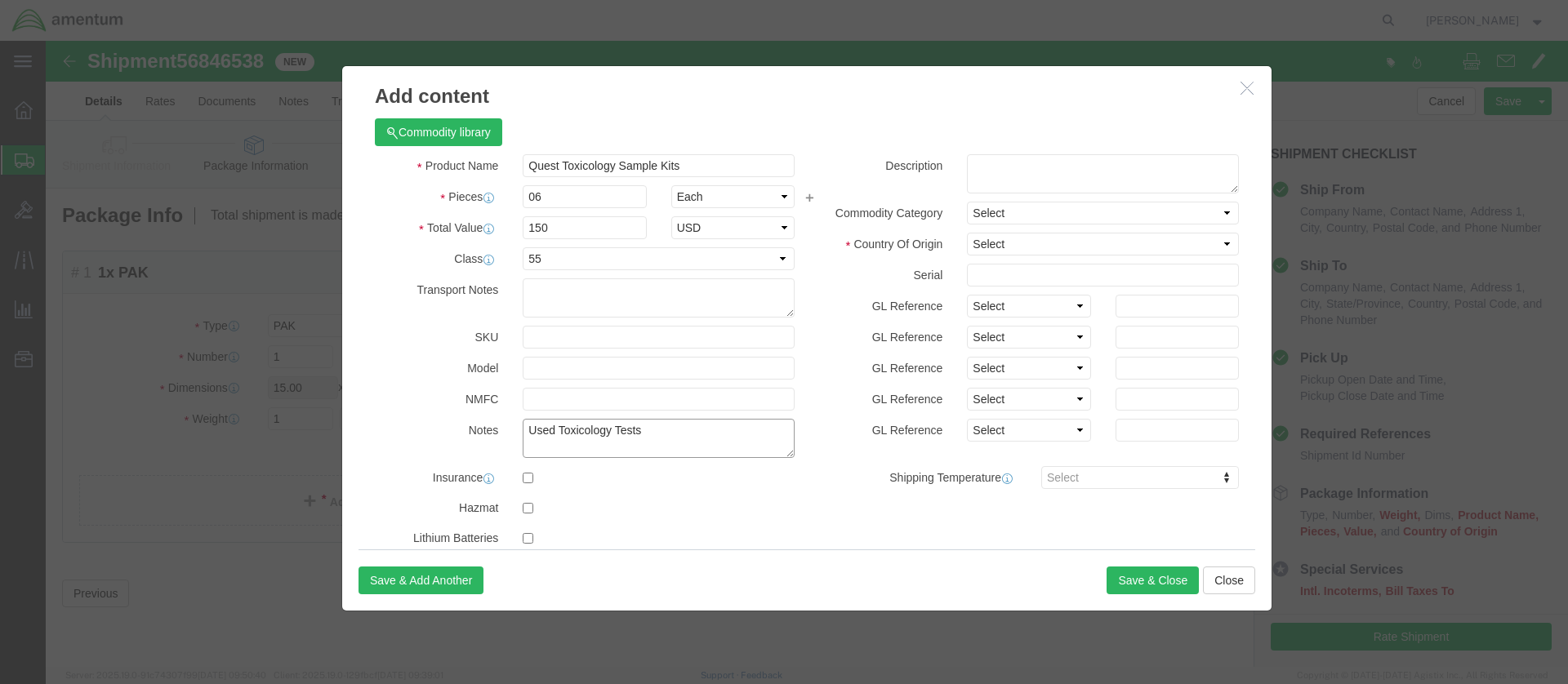
type textarea "Used Toxicology Tests"
click textarea
type textarea "Quest Toxicology test Kits"
select select "US"
click button "Save & Close"
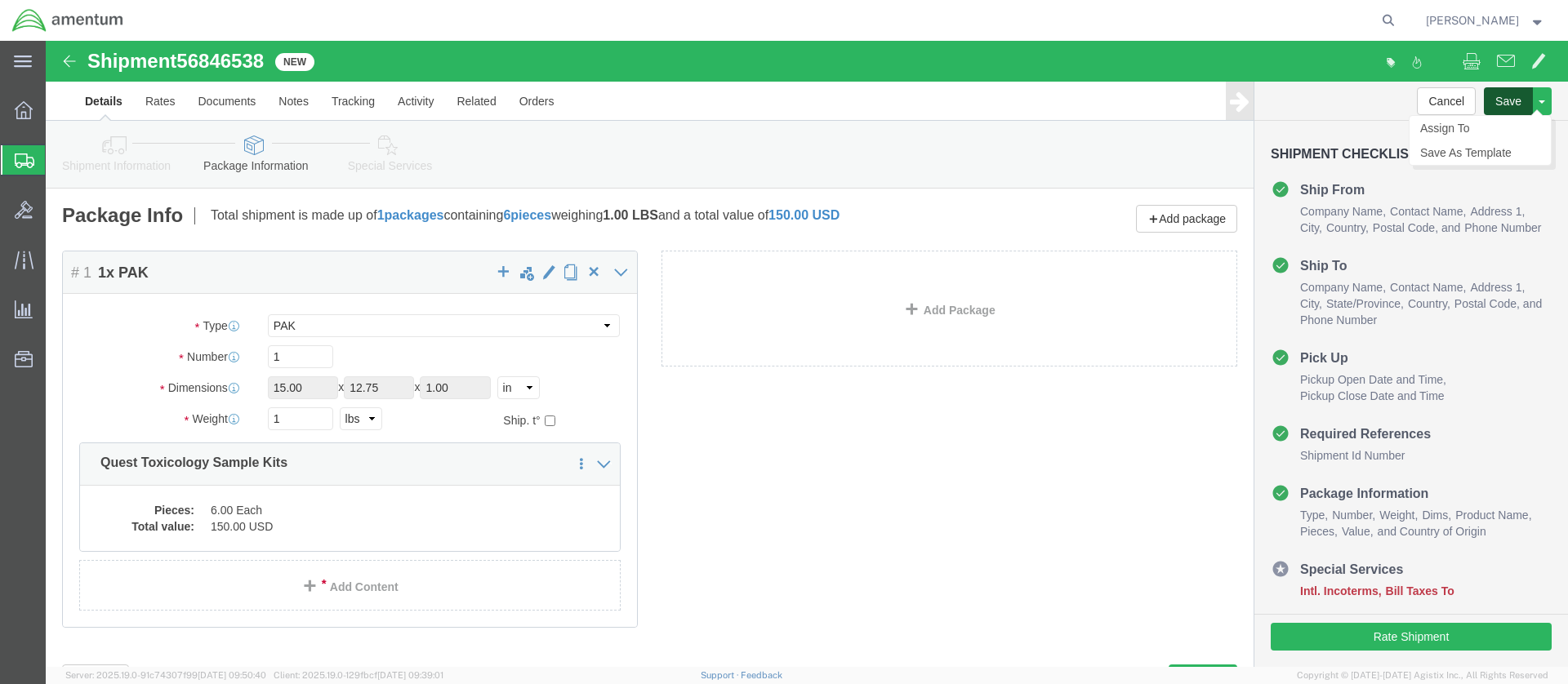
click button "Save"
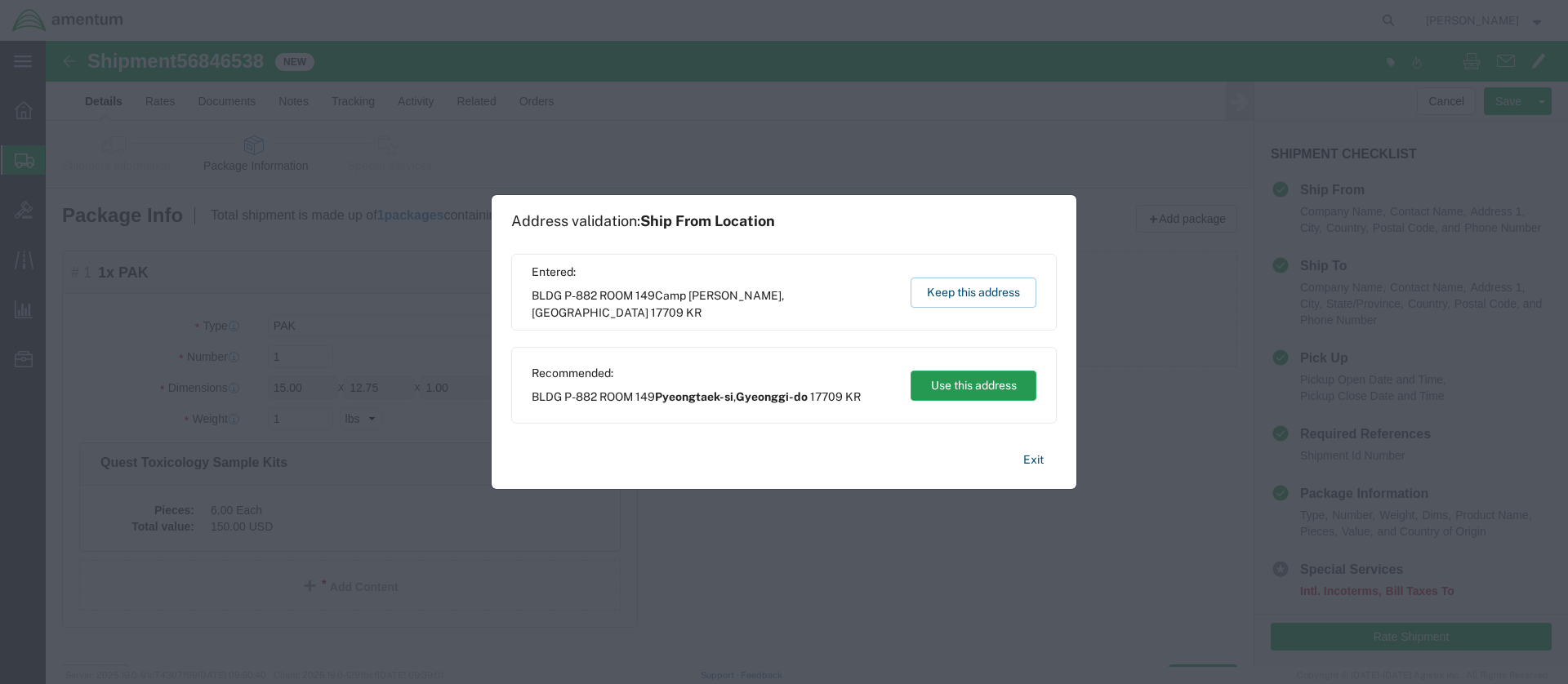
click at [974, 387] on button "Use this address" at bounding box center [973, 386] width 126 height 30
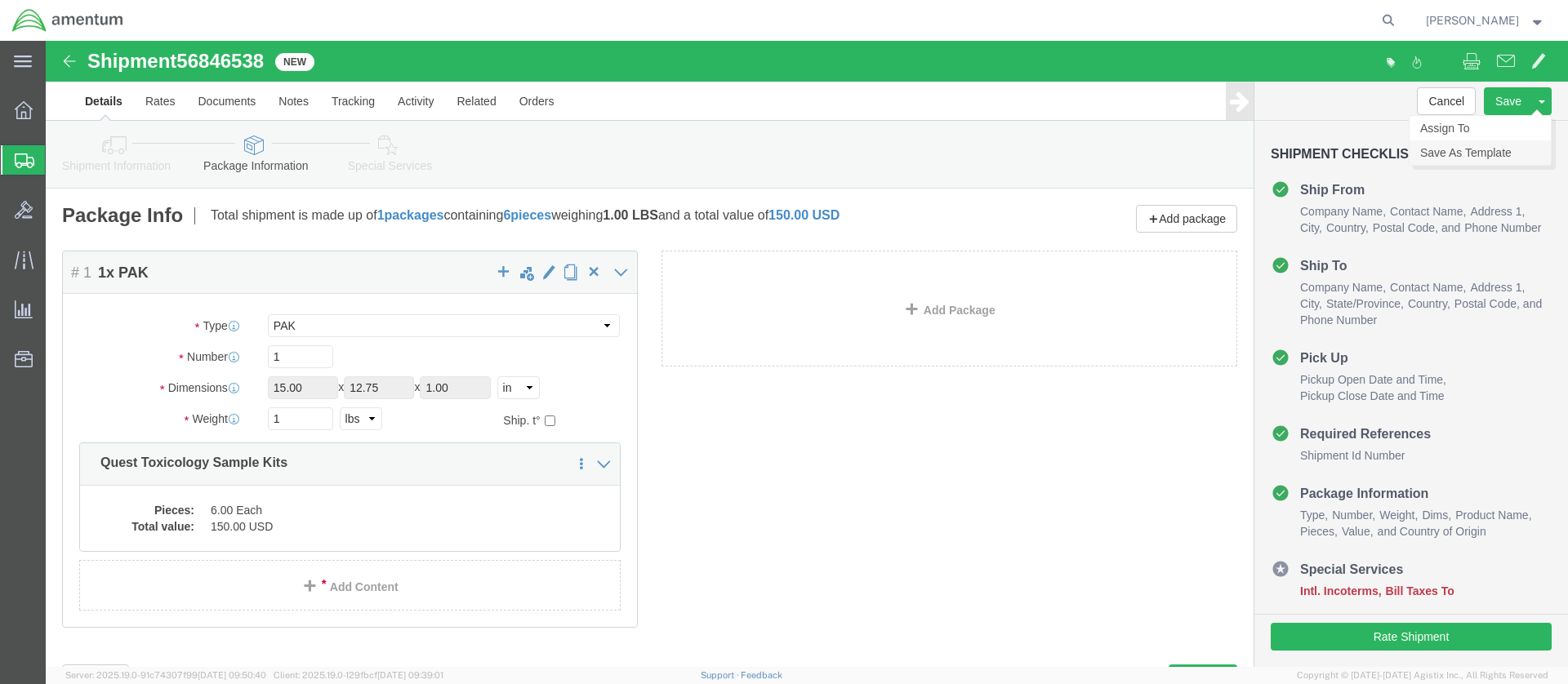
click link "Save As Template"
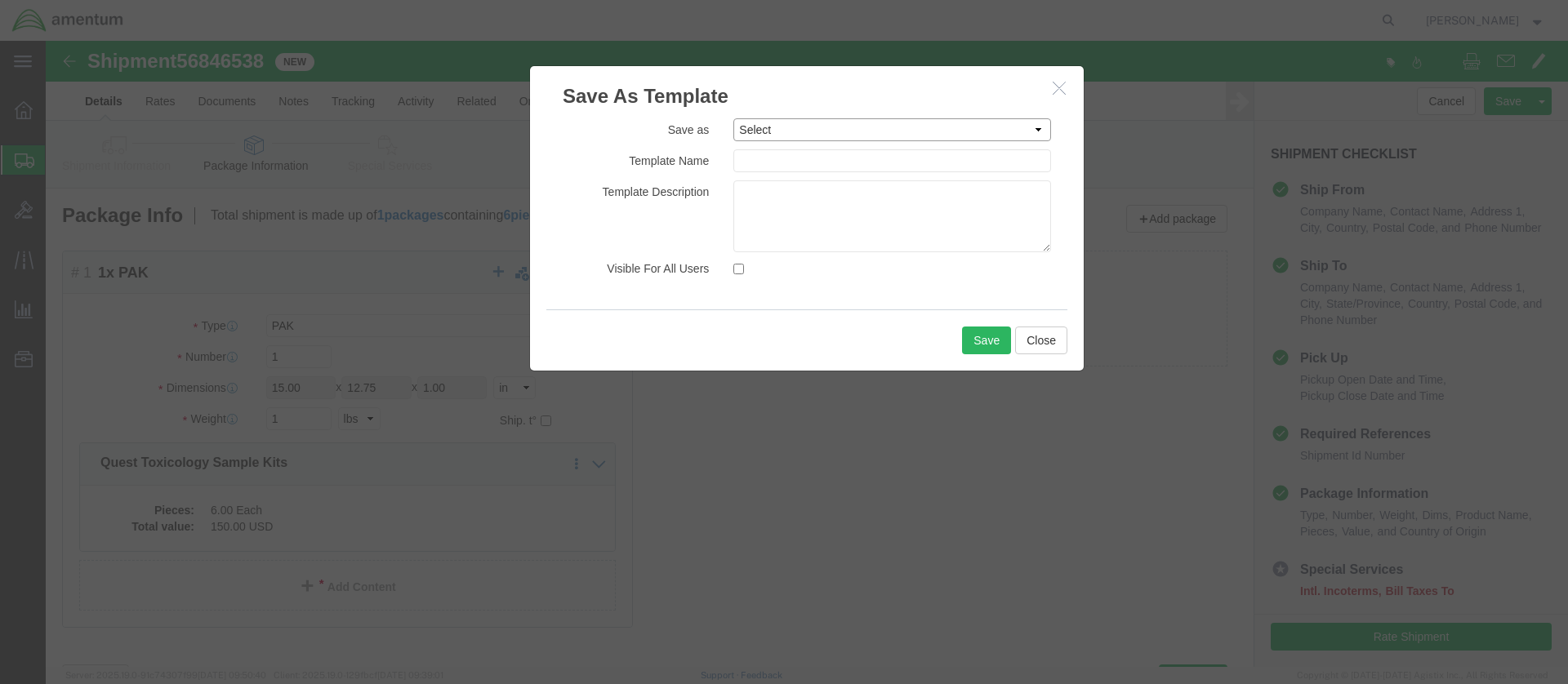
select select "49767"
drag, startPoint x: 868, startPoint y: 120, endPoint x: 826, endPoint y: 128, distance: 42.8
click input "Quest Toxicology AFMW52170001"
type input "Quest Toxicology AFMW52600001"
click input "Visible For All Users"
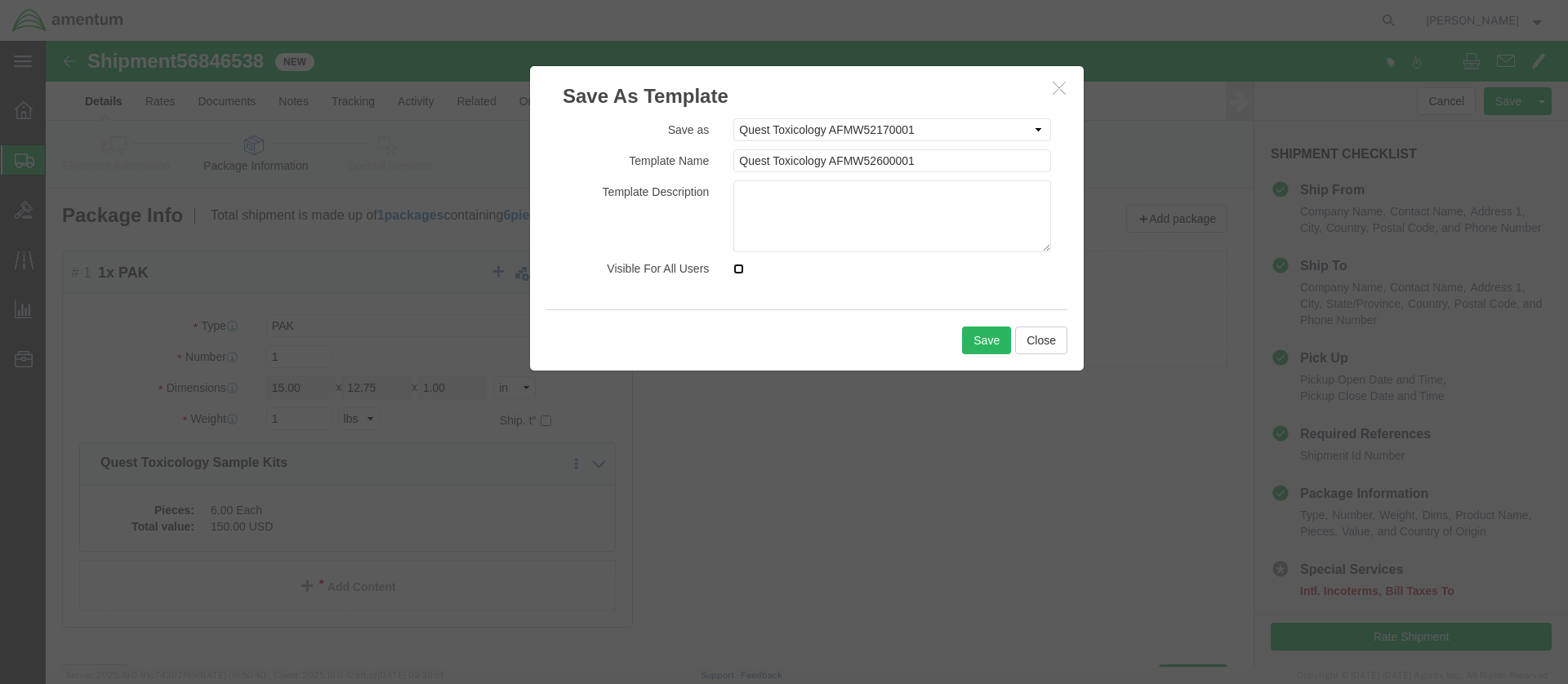
checkbox input "true"
click textarea
click textarea "Returnung Toxicology Test kits"
type textarea "Returning Toxicology Test kits"
click button "Save"
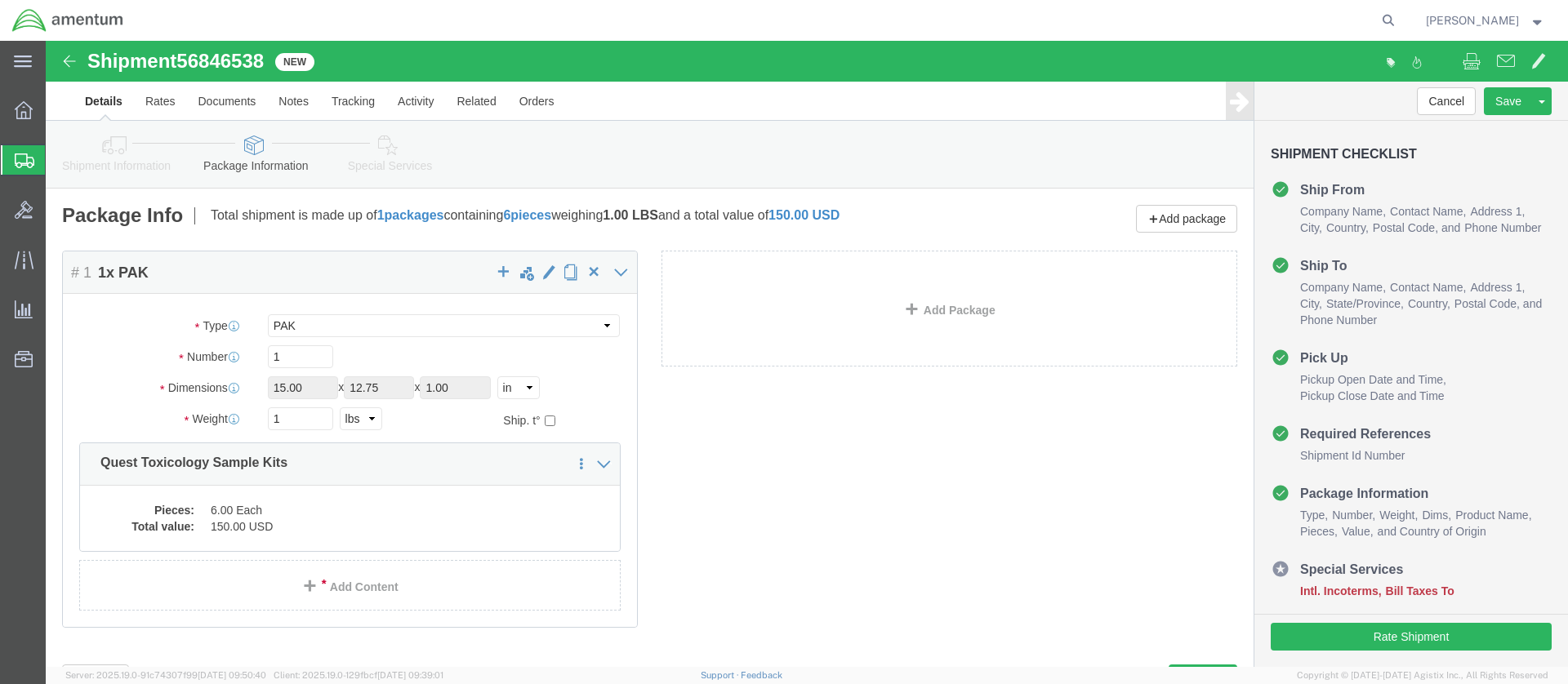
drag, startPoint x: 221, startPoint y: 18, endPoint x: 139, endPoint y: 27, distance: 82.5
click span "56846538"
click at [13, 159] on div at bounding box center [23, 160] width 46 height 29
